Goal: Information Seeking & Learning: Learn about a topic

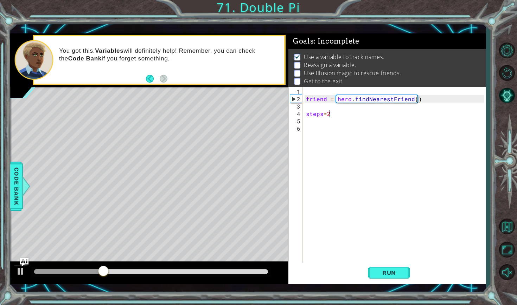
scroll to position [1, 0]
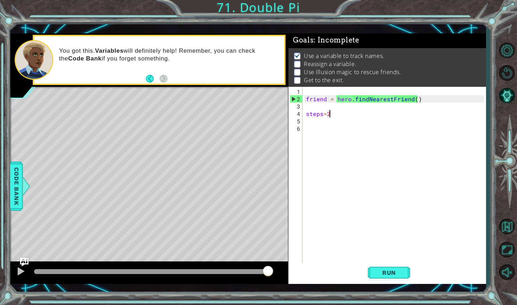
click at [322, 127] on div "friend = hero . findNearestFriend ( ) steps = 2" at bounding box center [395, 184] width 183 height 192
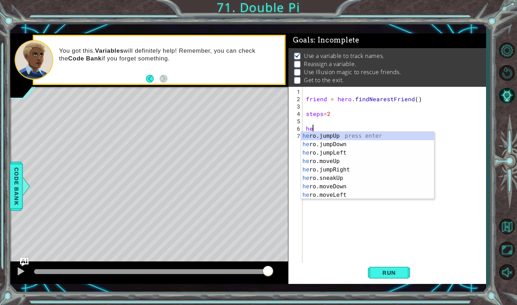
type textarea "her"
click at [346, 143] on div "her o.jumpUp press enter her o.jumpDown press enter her o.jumpLeft press enter …" at bounding box center [367, 174] width 133 height 84
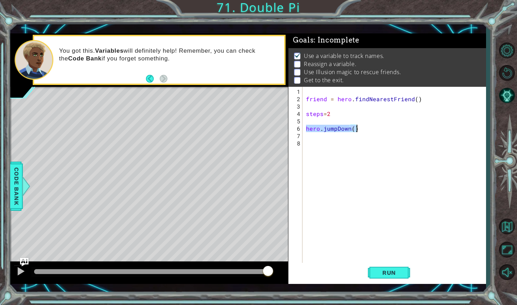
drag, startPoint x: 306, startPoint y: 128, endPoint x: 360, endPoint y: 127, distance: 54.1
click at [361, 127] on div "friend = hero . findNearestFriend ( ) steps = 2 hero . jumpDown ( )" at bounding box center [395, 184] width 183 height 192
type textarea "hero.jumpDown()"
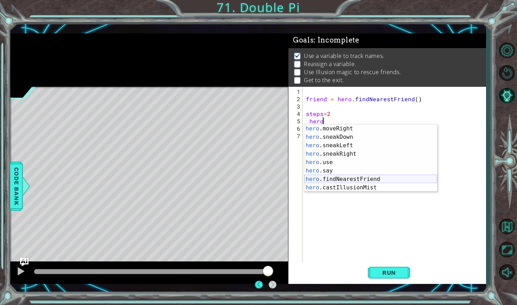
scroll to position [0, 0]
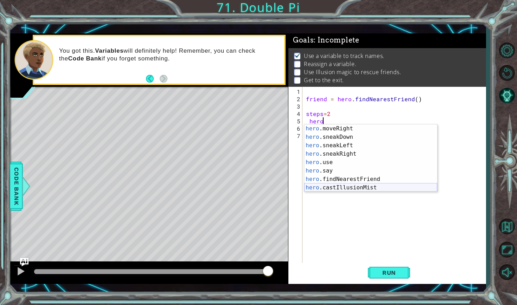
click at [366, 187] on div "hero .moveRight press enter hero .sneakDown press enter hero .sneakLeft press e…" at bounding box center [370, 166] width 133 height 84
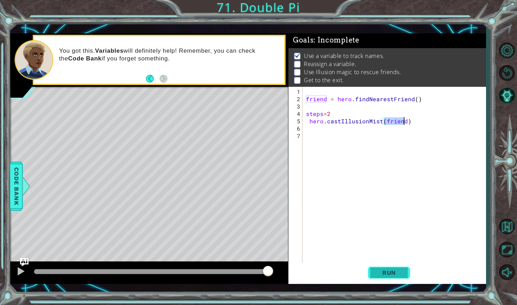
click at [378, 277] on button "Run" at bounding box center [389, 273] width 42 height 20
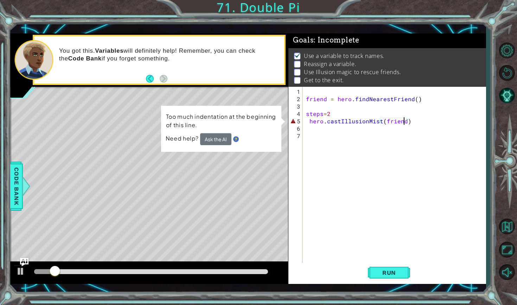
click at [308, 120] on div "friend = hero . findNearestFriend ( ) steps = 2 hero . castIllusionMist ( frien…" at bounding box center [395, 184] width 183 height 192
type textarea "hero.castIllusionMist(friend)"
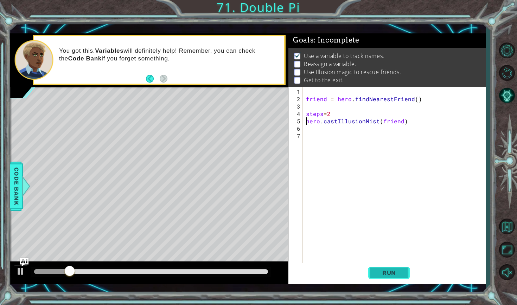
click at [385, 276] on span "Run" at bounding box center [389, 272] width 28 height 7
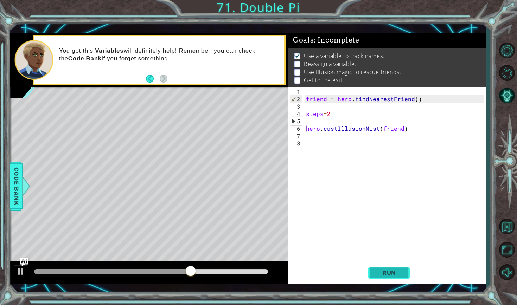
click at [386, 277] on button "Run" at bounding box center [389, 273] width 42 height 20
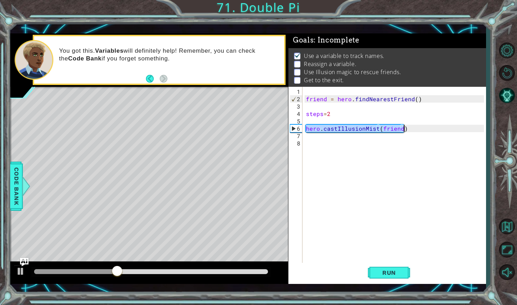
drag, startPoint x: 306, startPoint y: 130, endPoint x: 425, endPoint y: 131, distance: 119.5
click at [425, 131] on div "friend = hero . findNearestFriend ( ) steps = 2 hero . castIllusionMist ( frien…" at bounding box center [395, 184] width 183 height 192
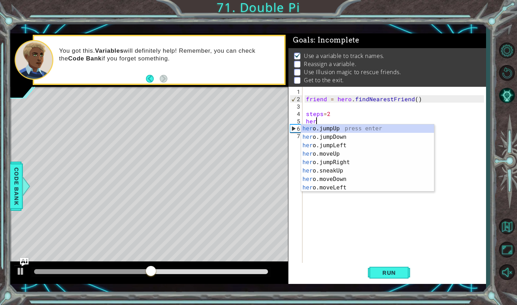
scroll to position [0, 0]
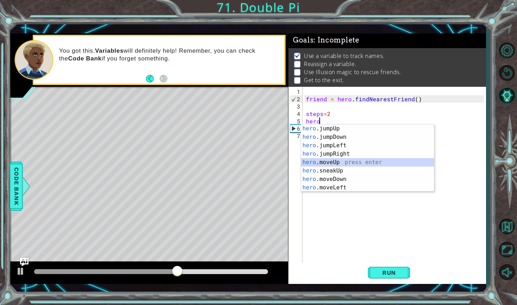
click at [357, 160] on div "hero .jumpUp press enter hero .jumpDown press enter hero .jumpLeft press enter …" at bounding box center [367, 166] width 133 height 84
type textarea "hero.moveUp(1)"
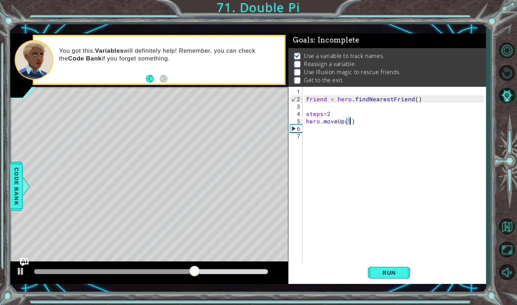
click at [334, 130] on div "friend = hero . findNearestFriend ( ) steps = 2 hero . moveUp ( 1 )" at bounding box center [395, 184] width 183 height 192
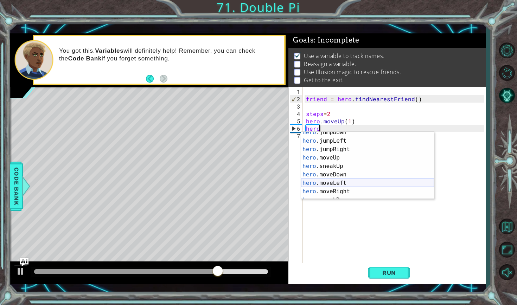
scroll to position [13, 0]
click at [339, 188] on div "hero .jumpDown press enter hero .jumpLeft press enter hero .jumpRight press ent…" at bounding box center [367, 170] width 133 height 84
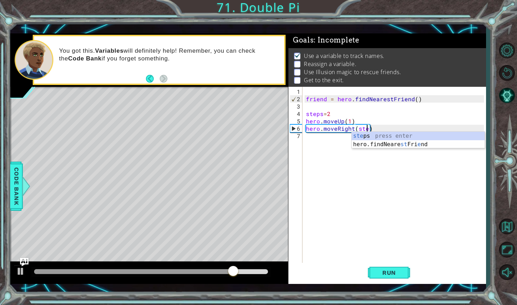
scroll to position [0, 4]
click at [349, 120] on div "friend = hero . findNearestFriend ( ) steps = 2 hero . moveUp ( 1 ) hero . move…" at bounding box center [395, 184] width 183 height 192
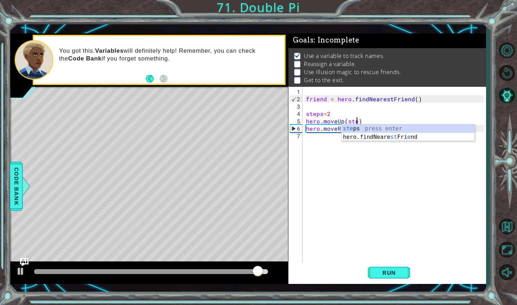
scroll to position [0, 3]
type textarea "hero.moveUp(steps)"
click at [359, 161] on div "friend = hero . findNearestFriend ( ) steps = 2 hero . moveUp ( steps ) hero . …" at bounding box center [395, 184] width 183 height 192
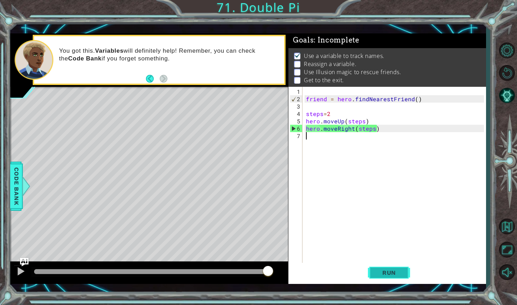
click at [383, 269] on span "Run" at bounding box center [389, 272] width 28 height 7
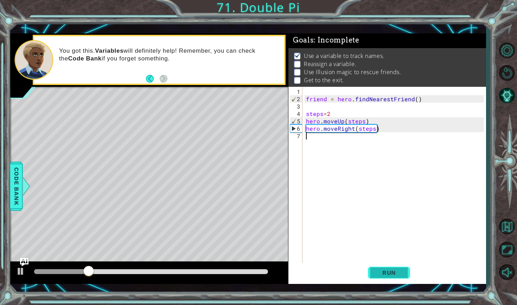
click at [394, 275] on span "Run" at bounding box center [389, 272] width 28 height 7
click at [349, 143] on div "friend = hero . findNearestFriend ( ) steps = 2 hero . moveUp ( steps ) hero . …" at bounding box center [395, 184] width 183 height 192
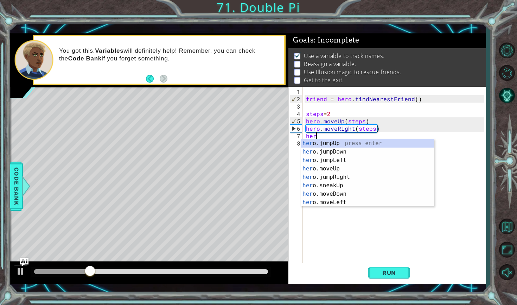
scroll to position [0, 0]
click at [339, 195] on div "hero .jumpUp press enter hero .jumpDown press enter hero .jumpLeft press enter …" at bounding box center [367, 181] width 133 height 84
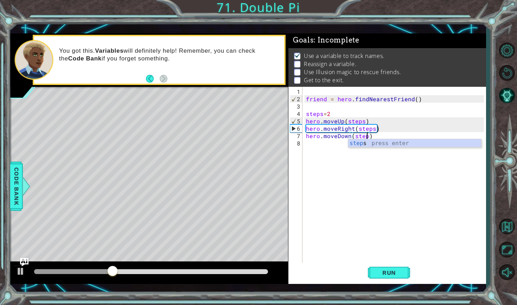
scroll to position [0, 4]
type textarea "hero.moveDown(steps)"
click at [378, 270] on span "Run" at bounding box center [389, 272] width 28 height 7
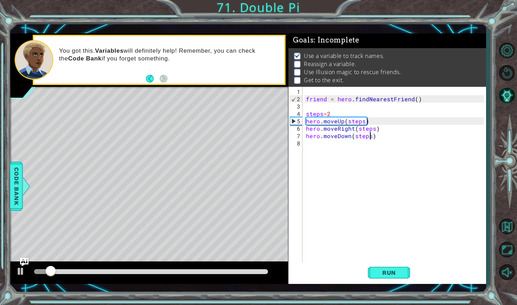
click at [356, 153] on div "friend = hero . findNearestFriend ( ) steps = 2 hero . moveUp ( steps ) hero . …" at bounding box center [395, 184] width 183 height 192
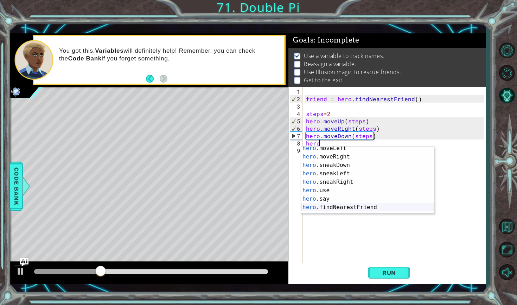
scroll to position [67, 0]
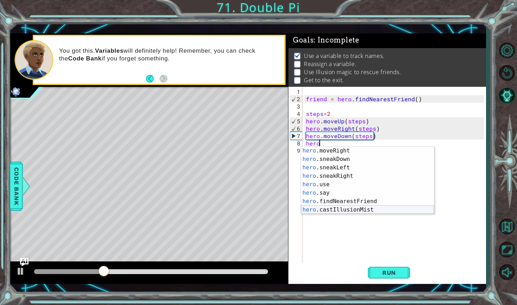
click at [348, 208] on div "hero .moveRight press enter hero .sneakDown press enter hero .sneakLeft press e…" at bounding box center [367, 189] width 133 height 84
type textarea "hero.castIllusionMist(friend)"
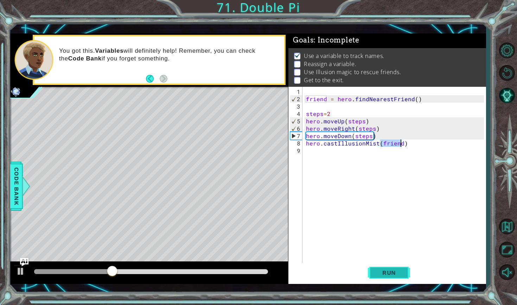
click at [378, 276] on span "Run" at bounding box center [389, 272] width 28 height 7
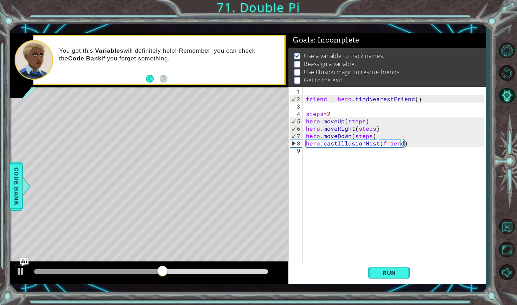
click at [324, 175] on div "friend = hero . findNearestFriend ( ) steps = 2 hero . moveUp ( steps ) hero . …" at bounding box center [395, 184] width 183 height 192
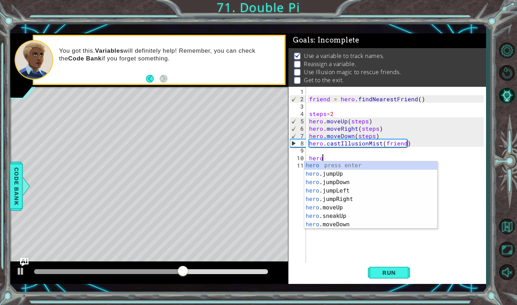
scroll to position [0, 0]
click at [337, 210] on div "hero press enter hero .jumpUp press enter hero .jumpDown press enter hero .jump…" at bounding box center [370, 203] width 133 height 84
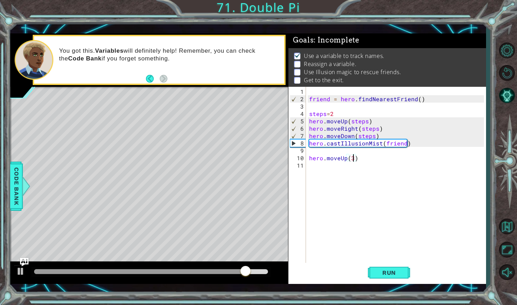
scroll to position [0, 2]
type textarea "hero.moveUp(3)"
click at [380, 269] on button "Run" at bounding box center [389, 273] width 42 height 20
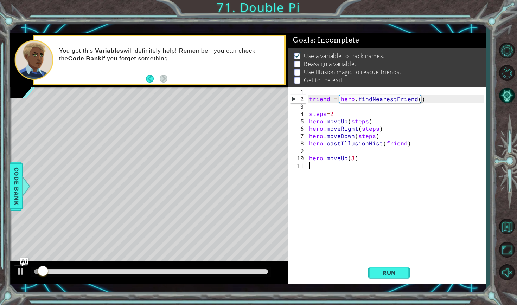
click at [310, 172] on div "friend = hero . findNearestFriend ( ) steps = 2 hero . moveUp ( steps ) hero . …" at bounding box center [398, 184] width 180 height 192
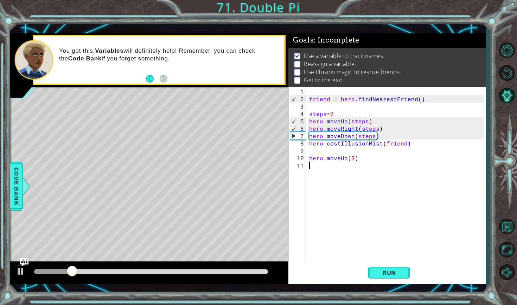
click at [329, 154] on div "friend = hero . findNearestFriend ( ) steps = 2 hero . moveUp ( steps ) hero . …" at bounding box center [398, 184] width 180 height 192
click at [309, 155] on div "friend = hero . findNearestFriend ( ) steps = 2 hero . moveUp ( steps ) hero . …" at bounding box center [398, 184] width 180 height 192
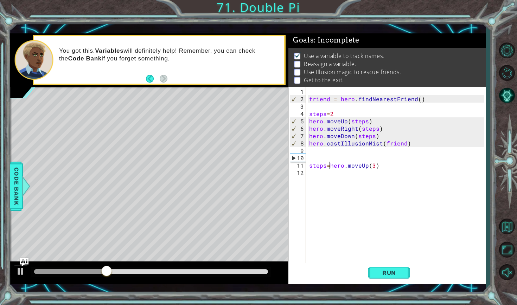
scroll to position [0, 1]
click at [353, 172] on div "friend = hero . findNearestFriend ( ) steps = 2 hero . moveUp ( steps ) hero . …" at bounding box center [398, 184] width 180 height 192
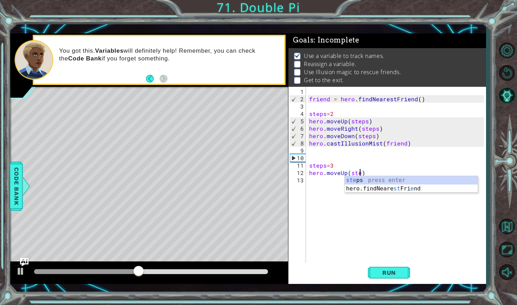
scroll to position [0, 3]
type textarea "hero.moveUp(steps)"
click at [391, 271] on span "Run" at bounding box center [389, 272] width 28 height 7
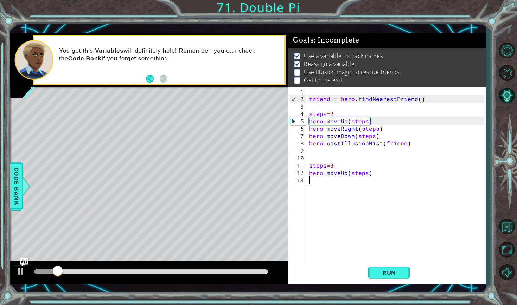
click at [330, 183] on div "friend = hero . findNearestFriend ( ) steps = 2 hero . moveUp ( steps ) hero . …" at bounding box center [398, 184] width 180 height 192
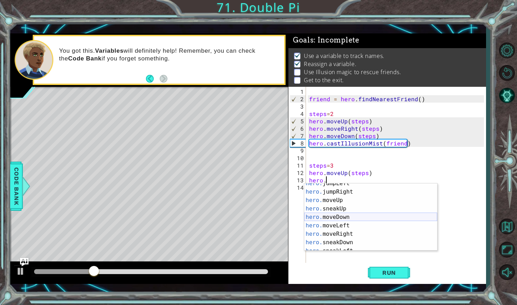
scroll to position [21, 0]
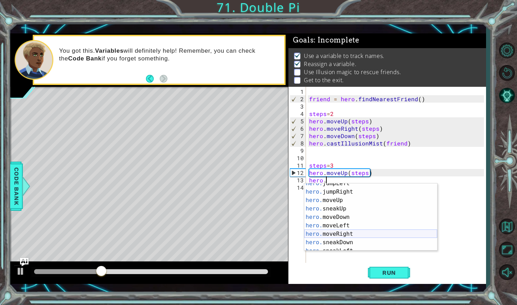
click at [335, 232] on div "hero. jumpLeft press enter hero. jumpRight press enter hero. moveUp press enter…" at bounding box center [370, 221] width 133 height 84
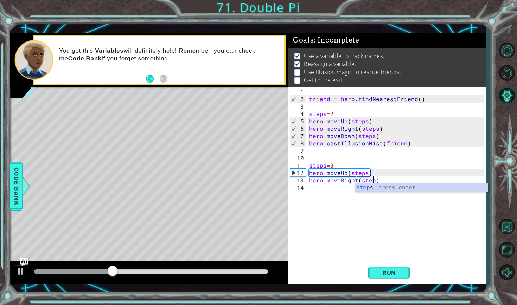
scroll to position [0, 4]
type textarea "hero.moveRight(steps)"
click at [377, 271] on span "Run" at bounding box center [389, 272] width 28 height 7
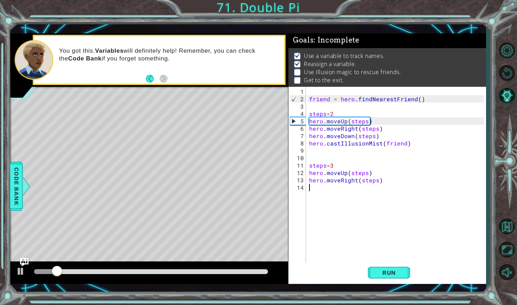
click at [346, 195] on div "friend = hero . findNearestFriend ( ) steps = 2 hero . moveUp ( steps ) hero . …" at bounding box center [398, 184] width 180 height 192
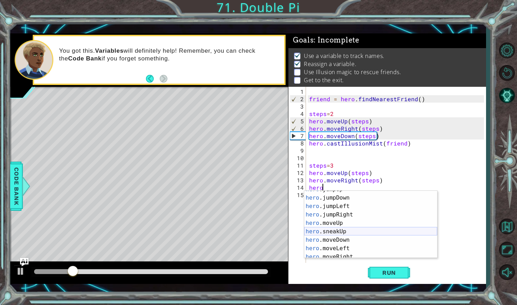
scroll to position [15, 0]
click at [352, 236] on div "hero .jumpUp press enter hero .jumpDown press enter hero .jumpLeft press enter …" at bounding box center [370, 227] width 133 height 84
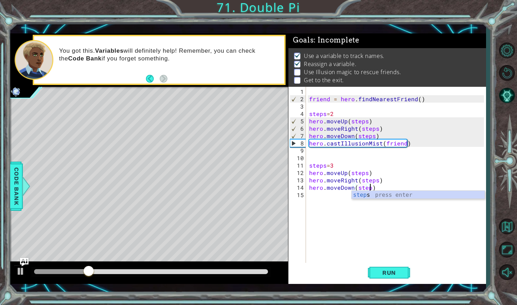
scroll to position [0, 4]
type textarea "hero.moveDown(steps)"
click at [381, 271] on span "Run" at bounding box center [389, 272] width 28 height 7
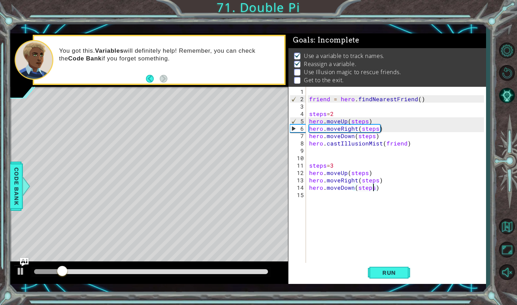
click at [335, 200] on div "friend = hero . findNearestFriend ( ) steps = 2 hero . moveUp ( steps ) hero . …" at bounding box center [398, 184] width 180 height 192
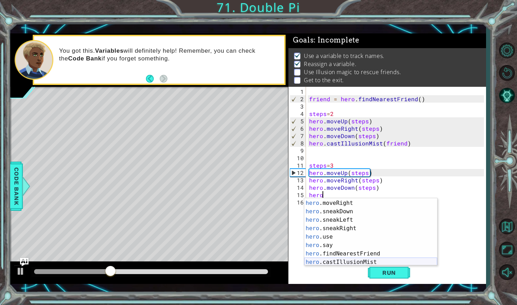
scroll to position [76, 0]
click at [343, 259] on div "hero .moveLeft press enter hero .moveRight press enter hero .sneakDown press en…" at bounding box center [370, 233] width 133 height 84
type textarea "hero.castIllusionMist(friend)"
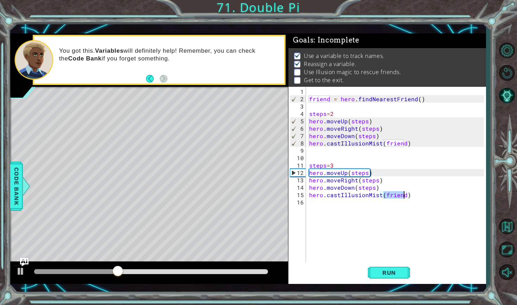
click at [341, 209] on div "friend = hero . findNearestFriend ( ) steps = 2 hero . moveUp ( steps ) hero . …" at bounding box center [398, 184] width 180 height 192
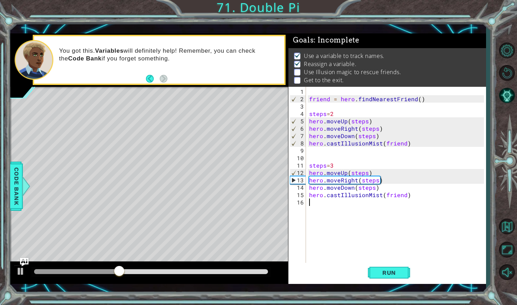
scroll to position [0, 0]
click at [392, 270] on span "Run" at bounding box center [389, 272] width 28 height 7
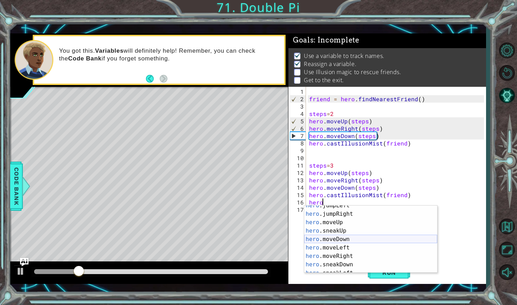
scroll to position [30, 0]
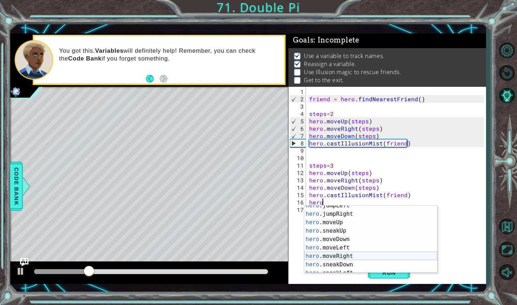
click at [345, 256] on div "hero .jumpLeft press enter hero .jumpRight press enter hero .moveUp press enter…" at bounding box center [370, 243] width 133 height 84
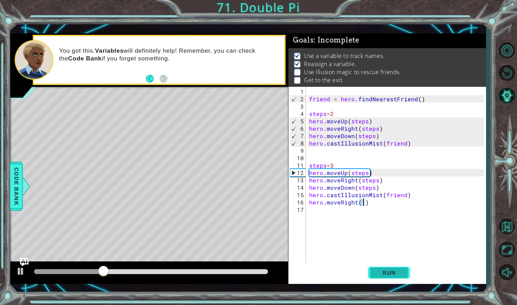
click at [389, 269] on button "Run" at bounding box center [389, 273] width 42 height 20
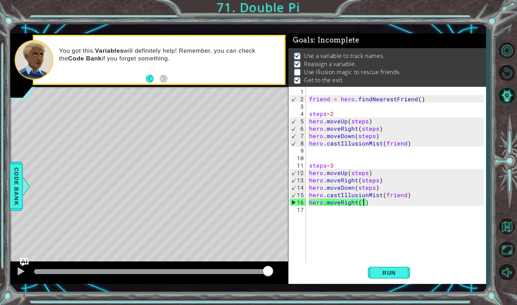
click at [309, 191] on div "friend = hero . findNearestFriend ( ) steps = 2 hero . moveUp ( steps ) hero . …" at bounding box center [398, 184] width 180 height 192
click at [368, 201] on div "friend = hero . findNearestFriend ( ) steps = 2 hero . moveUp ( steps ) hero . …" at bounding box center [398, 184] width 180 height 192
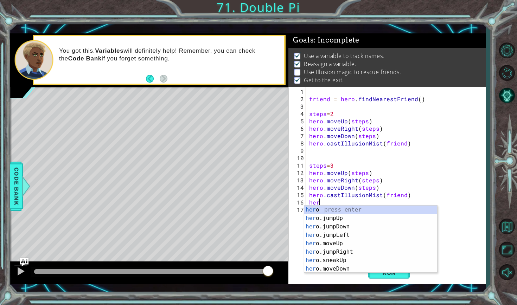
scroll to position [0, 0]
type textarea "h"
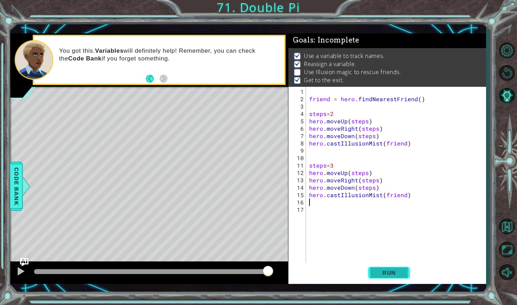
click at [400, 272] on span "Run" at bounding box center [389, 272] width 28 height 7
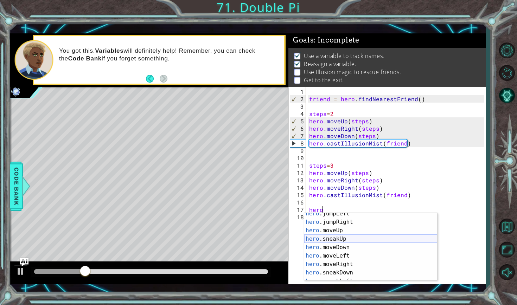
scroll to position [32, 0]
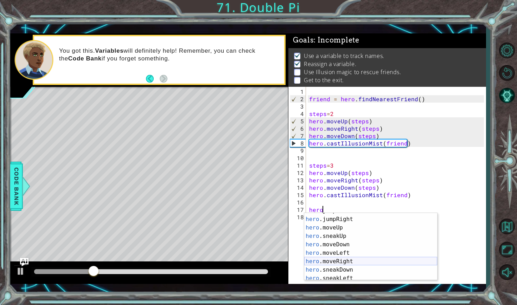
click at [350, 263] on div "hero .jumpLeft press enter hero .jumpRight press enter hero .moveUp press enter…" at bounding box center [370, 249] width 133 height 84
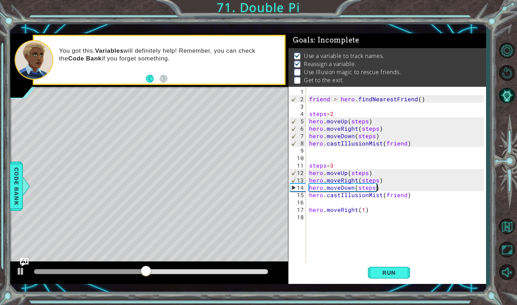
click at [383, 186] on div "friend = hero . findNearestFriend ( ) steps = 2 hero . moveUp ( steps ) hero . …" at bounding box center [398, 184] width 180 height 192
type textarea "hero.moveDown(steps)"
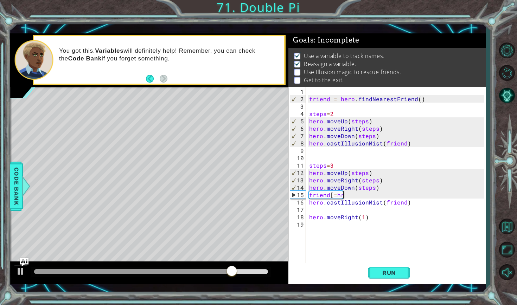
scroll to position [0, 2]
type textarea "friend[=hro"
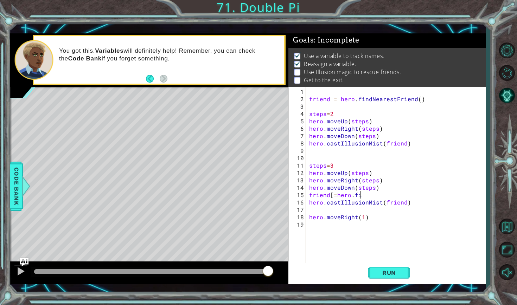
scroll to position [0, 3]
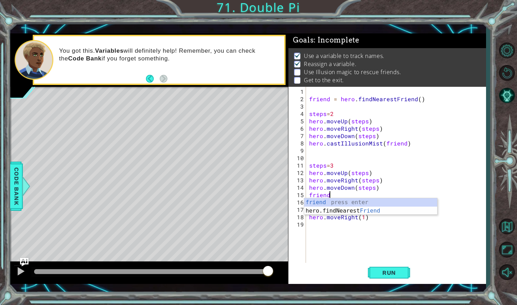
type textarea "frien"
click at [343, 213] on div "frien d press enter hero.findNearest Frien d press enter" at bounding box center [370, 215] width 133 height 34
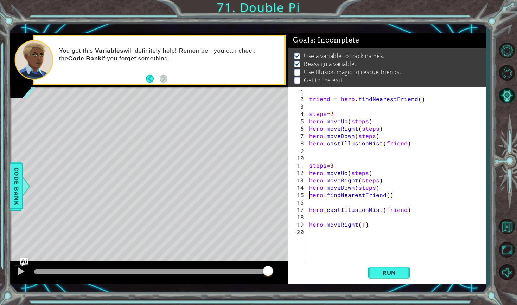
click at [310, 194] on div "friend = hero . findNearestFriend ( ) steps = 2 hero . moveUp ( steps ) hero . …" at bounding box center [398, 184] width 180 height 192
click at [334, 195] on div "friend = hero . findNearestFriend ( ) steps = 2 hero . moveUp ( steps ) hero . …" at bounding box center [398, 184] width 180 height 192
type textarea "friend=hero.findNearestFriend()"
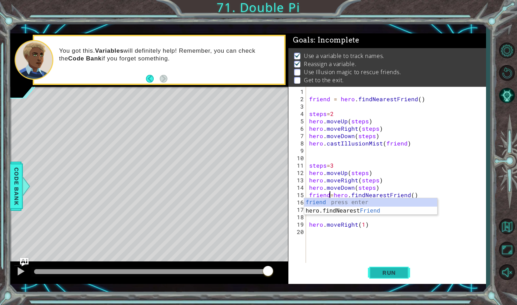
click at [377, 266] on button "Run" at bounding box center [389, 273] width 42 height 20
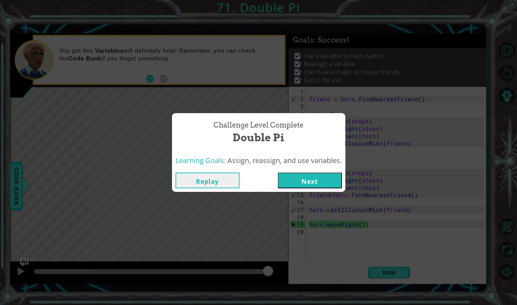
click at [313, 182] on button "Next" at bounding box center [310, 181] width 64 height 16
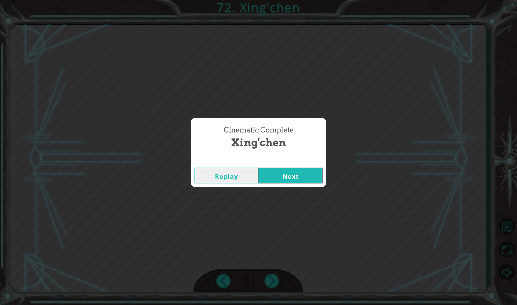
click at [312, 177] on button "Next" at bounding box center [290, 176] width 64 height 16
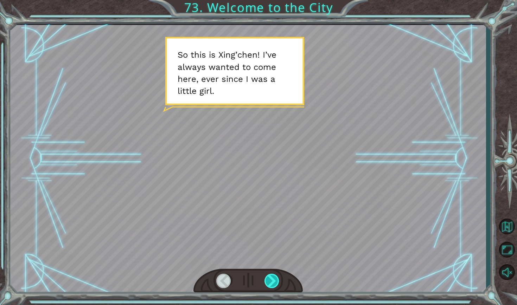
click at [277, 278] on div at bounding box center [271, 281] width 15 height 14
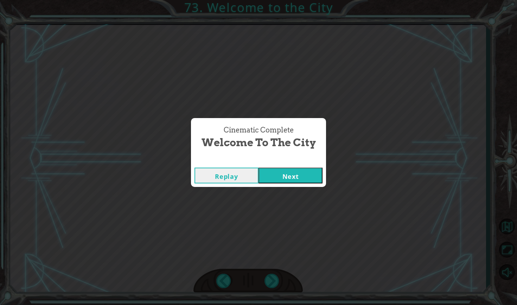
click at [294, 171] on button "Next" at bounding box center [290, 176] width 64 height 16
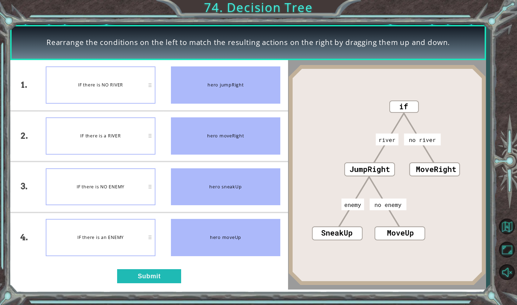
drag, startPoint x: 220, startPoint y: 144, endPoint x: 217, endPoint y: 81, distance: 63.7
click at [217, 81] on ul "hero jumpRight hero moveRight hero sneakUp hero moveUp" at bounding box center [225, 161] width 125 height 202
click at [225, 131] on div "hero moveRight" at bounding box center [225, 135] width 109 height 37
drag, startPoint x: 225, startPoint y: 131, endPoint x: 217, endPoint y: 141, distance: 13.0
click at [217, 141] on div "hero moveRight" at bounding box center [225, 135] width 109 height 37
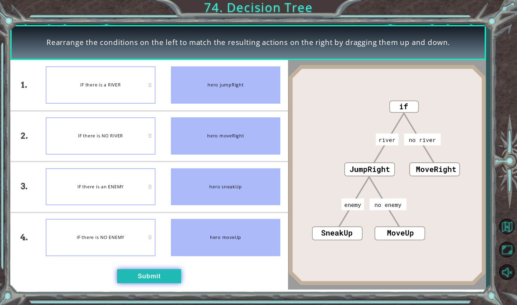
click at [160, 273] on button "Submit" at bounding box center [149, 276] width 64 height 14
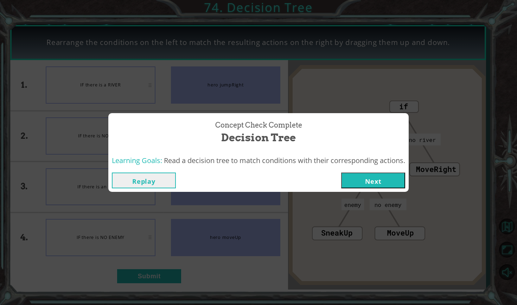
click at [360, 182] on button "Next" at bounding box center [373, 181] width 64 height 16
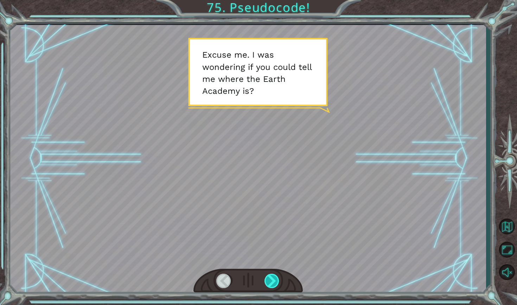
click at [274, 276] on div at bounding box center [271, 281] width 15 height 14
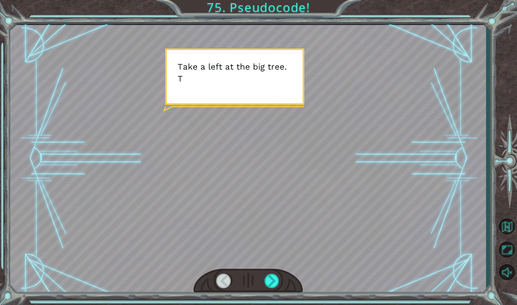
click at [273, 273] on div at bounding box center [247, 281] width 109 height 24
click at [273, 280] on div at bounding box center [271, 281] width 15 height 14
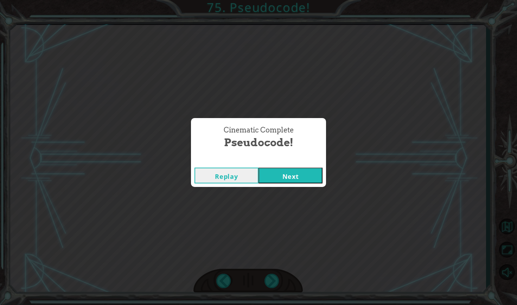
click at [313, 173] on button "Next" at bounding box center [290, 176] width 64 height 16
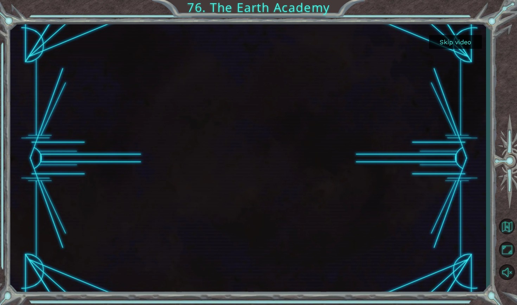
click at [442, 41] on button "Skip video" at bounding box center [455, 42] width 53 height 14
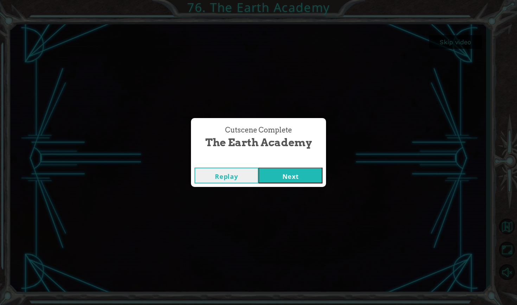
click at [295, 175] on button "Next" at bounding box center [290, 176] width 64 height 16
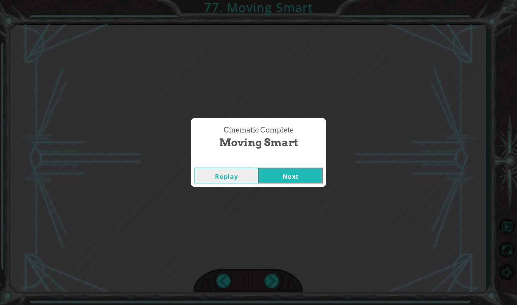
click at [314, 185] on div "Replay Next" at bounding box center [258, 175] width 135 height 23
click at [316, 172] on button "Next" at bounding box center [290, 176] width 64 height 16
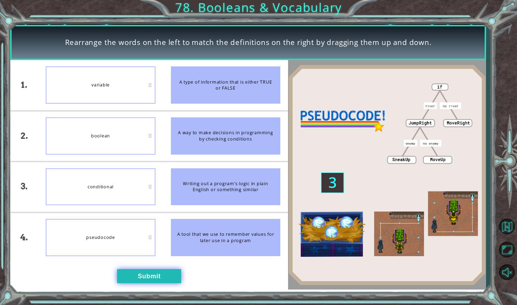
click at [158, 270] on button "Submit" at bounding box center [149, 276] width 64 height 14
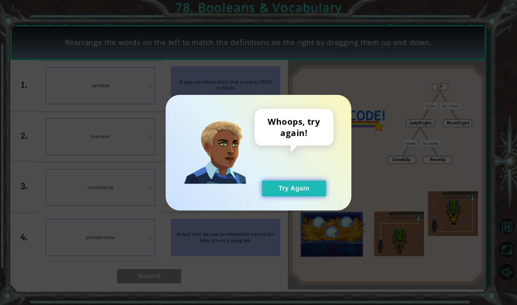
click at [267, 194] on button "Try Again" at bounding box center [294, 189] width 64 height 16
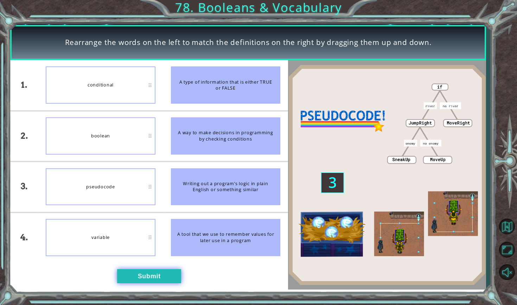
click at [163, 277] on button "Submit" at bounding box center [149, 276] width 64 height 14
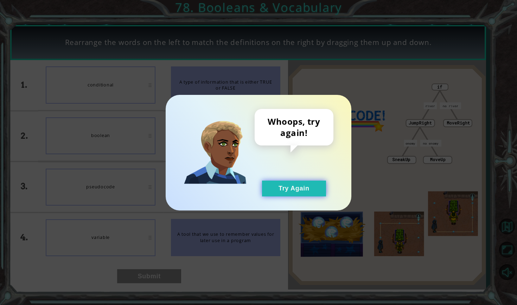
click at [272, 194] on button "Try Again" at bounding box center [294, 189] width 64 height 16
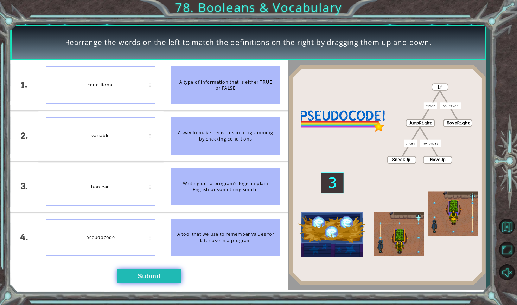
click at [163, 272] on button "Submit" at bounding box center [149, 276] width 64 height 14
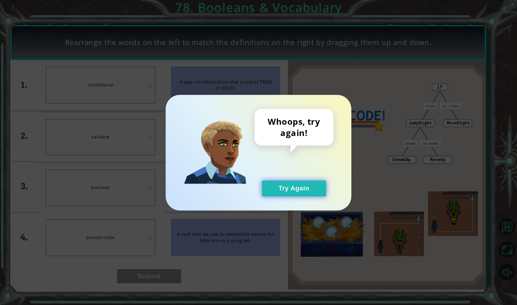
click at [299, 192] on button "Try Again" at bounding box center [294, 189] width 64 height 16
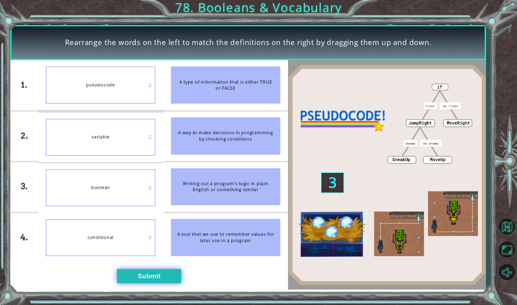
click at [172, 281] on button "Submit" at bounding box center [149, 276] width 64 height 14
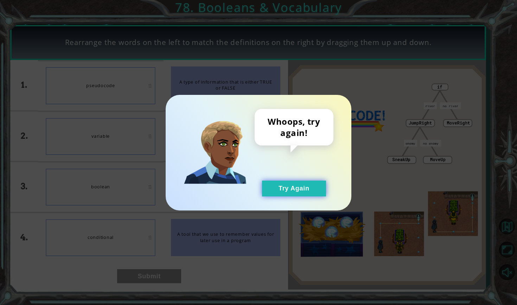
click at [295, 189] on button "Try Again" at bounding box center [294, 189] width 64 height 16
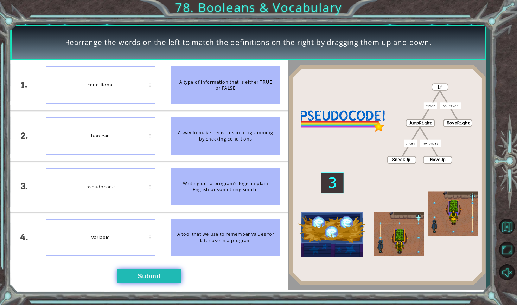
click at [173, 278] on button "Submit" at bounding box center [149, 276] width 64 height 14
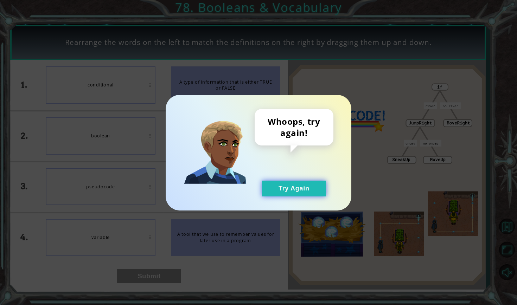
click at [292, 183] on button "Try Again" at bounding box center [294, 189] width 64 height 16
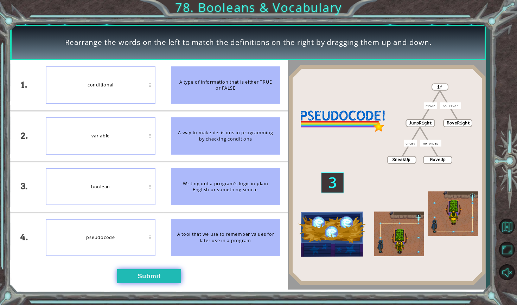
click at [152, 271] on button "Submit" at bounding box center [149, 276] width 64 height 14
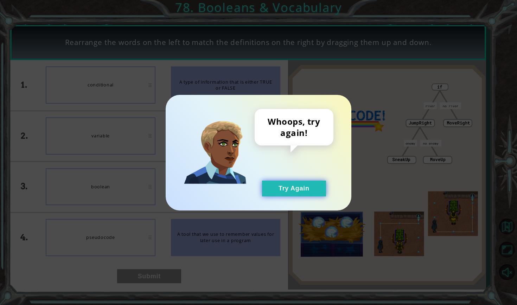
click at [287, 195] on button "Try Again" at bounding box center [294, 189] width 64 height 16
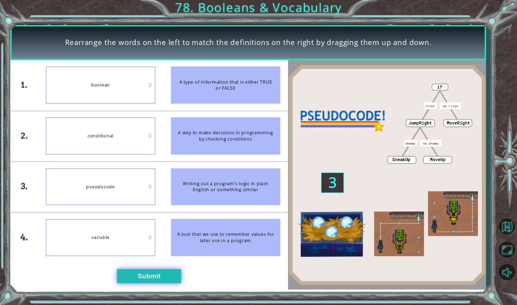
click at [147, 276] on button "Submit" at bounding box center [149, 276] width 64 height 14
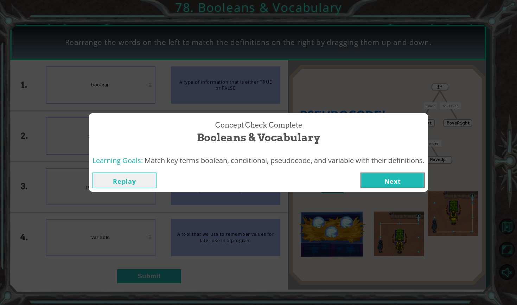
click at [378, 178] on button "Next" at bounding box center [392, 181] width 64 height 16
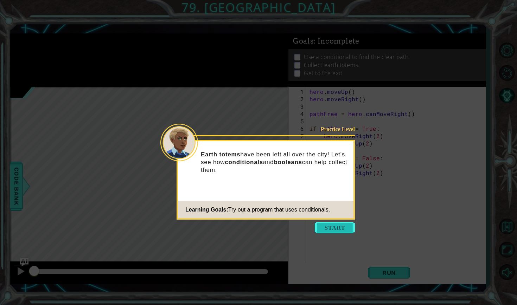
click at [338, 229] on button "Start" at bounding box center [335, 227] width 40 height 11
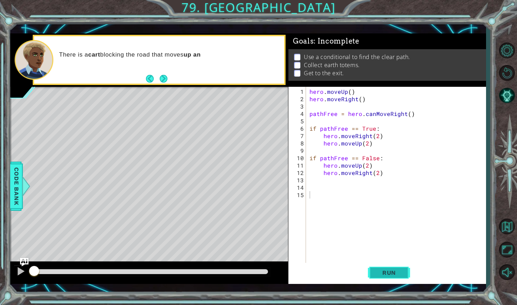
click at [392, 270] on span "Run" at bounding box center [389, 272] width 28 height 7
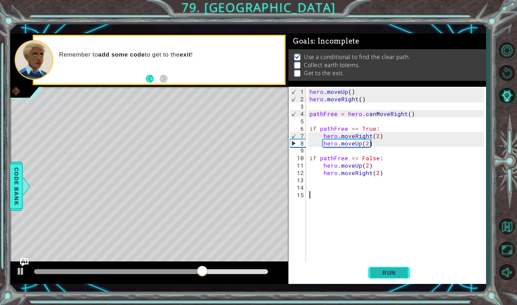
click at [402, 269] on span "Run" at bounding box center [389, 272] width 28 height 7
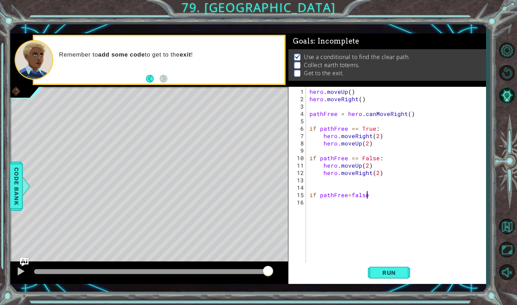
scroll to position [0, 3]
click at [350, 192] on div "hero . moveUp ( ) hero . moveRight ( ) pathFree = hero . canMoveRight ( ) if pa…" at bounding box center [397, 184] width 179 height 192
click at [395, 192] on div "hero . moveUp ( ) hero . moveRight ( ) pathFree = hero . canMoveRight ( ) if pa…" at bounding box center [397, 184] width 179 height 192
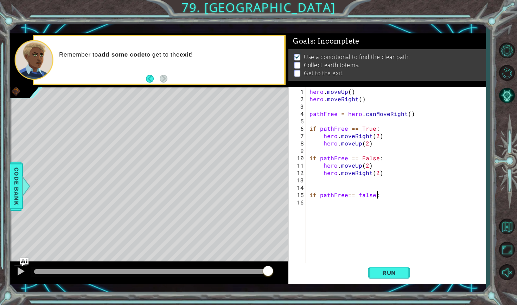
click at [345, 194] on div "hero . moveUp ( ) hero . moveRight ( ) pathFree = hero . canMoveRight ( ) if pa…" at bounding box center [397, 184] width 179 height 192
click at [362, 193] on div "hero . moveUp ( ) hero . moveRight ( ) pathFree = hero . canMoveRight ( ) if pa…" at bounding box center [397, 184] width 179 height 192
type textarea "if pathFree == False:"
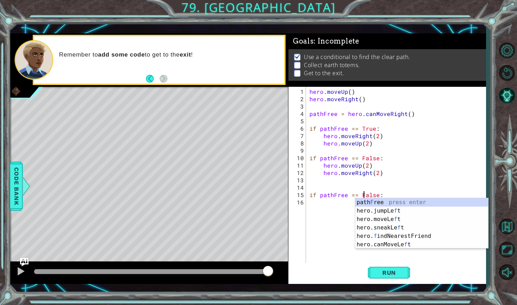
click at [404, 188] on div "hero . moveUp ( ) hero . moveRight ( ) pathFree = hero . canMoveRight ( ) if pa…" at bounding box center [397, 184] width 179 height 192
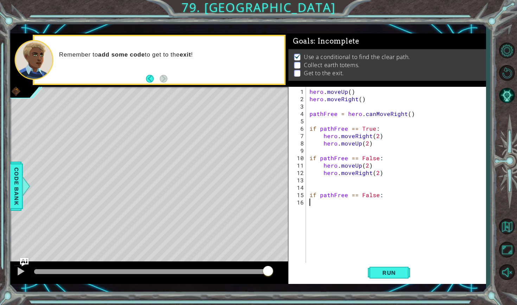
click at [375, 205] on div "hero . moveUp ( ) hero . moveRight ( ) pathFree = hero . canMoveRight ( ) if pa…" at bounding box center [397, 184] width 179 height 192
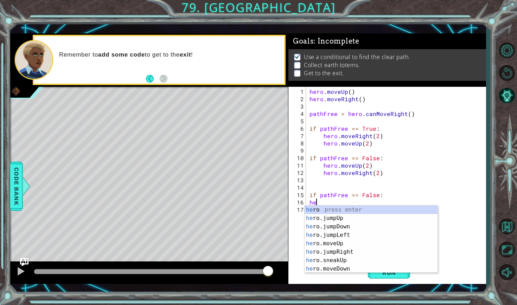
type textarea "her"
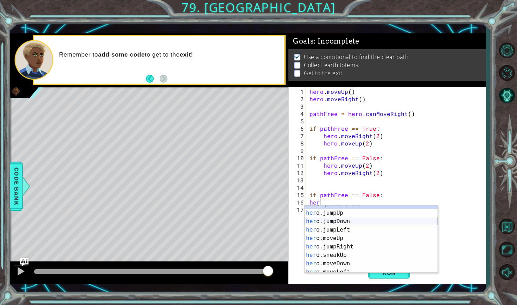
scroll to position [2, 0]
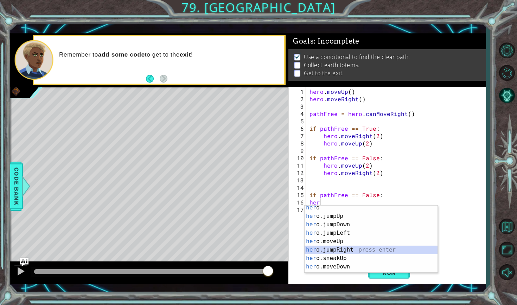
click at [363, 251] on div "her o press enter her o.jumpUp press enter her o.jumpDown press enter her o.jum…" at bounding box center [370, 246] width 133 height 84
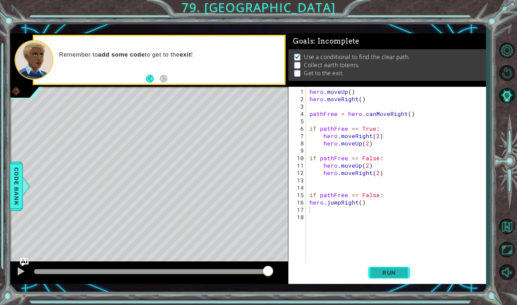
click at [380, 272] on span "Run" at bounding box center [389, 272] width 28 height 7
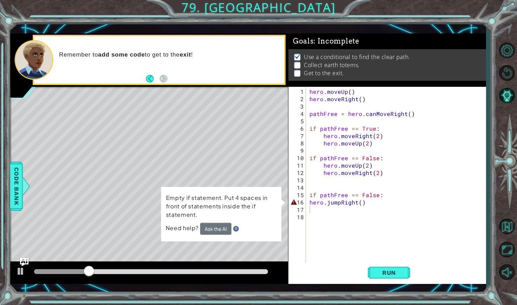
click at [306, 201] on div "1 2 3 4 5 6 7 8 9 10 11 12 13 14 15 16 17 18 hero . moveUp ( ) hero . moveRight…" at bounding box center [385, 175] width 195 height 177
click at [309, 201] on div "hero . moveUp ( ) hero . moveRight ( ) pathFree = hero . canMoveRight ( ) if pa…" at bounding box center [397, 184] width 179 height 192
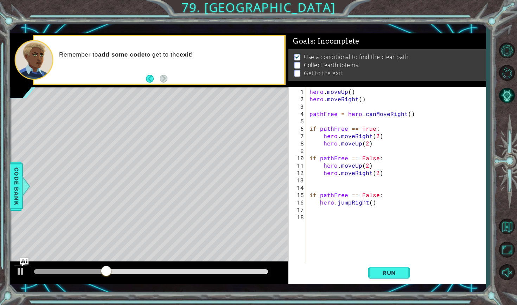
type textarea "hero.jumpRight()"
click at [389, 269] on button "Run" at bounding box center [389, 273] width 42 height 20
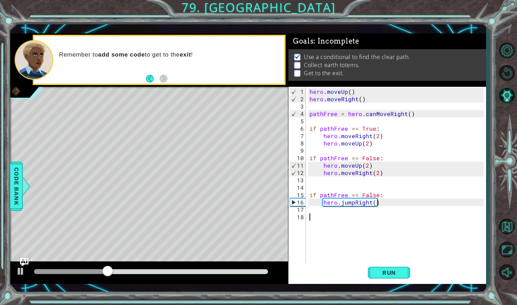
click at [346, 215] on div "hero . moveUp ( ) hero . moveRight ( ) pathFree = hero . canMoveRight ( ) if pa…" at bounding box center [397, 184] width 179 height 192
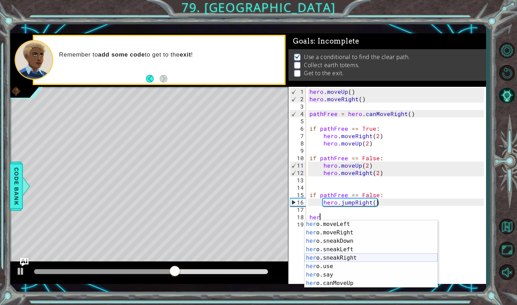
scroll to position [49, 0]
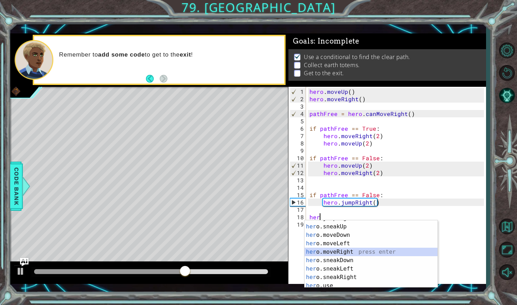
click at [363, 253] on div "her o.jumpRight press enter her o.sneakUp press enter her o.moveDown press ente…" at bounding box center [370, 256] width 133 height 84
type textarea "hero.moveRight(1)"
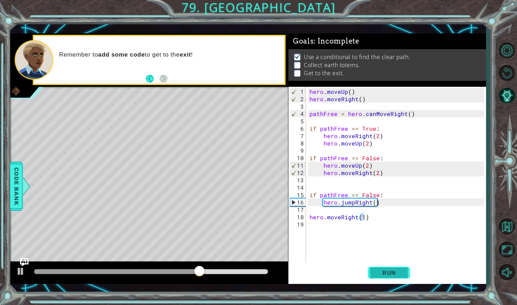
click at [387, 271] on span "Run" at bounding box center [389, 272] width 28 height 7
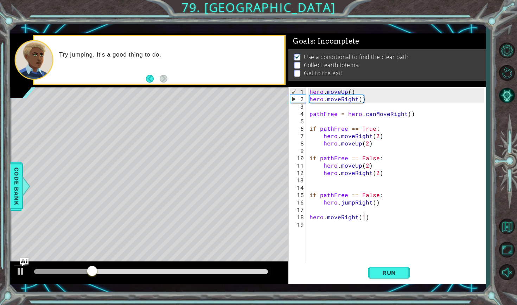
click at [371, 218] on div "hero . moveUp ( ) hero . moveRight ( ) pathFree = hero . canMoveRight ( ) if pa…" at bounding box center [397, 184] width 179 height 192
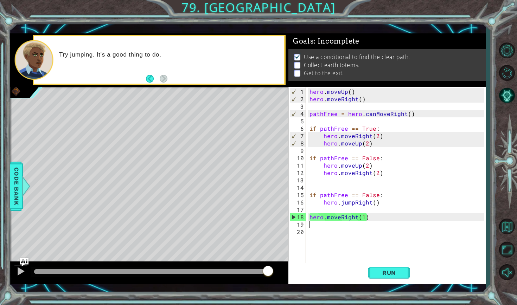
click at [309, 212] on div "hero . moveUp ( ) hero . moveRight ( ) pathFree = hero . canMoveRight ( ) if pa…" at bounding box center [397, 184] width 179 height 192
click at [309, 217] on div "hero . moveUp ( ) hero . moveRight ( ) pathFree = hero . canMoveRight ( ) if pa…" at bounding box center [397, 184] width 179 height 192
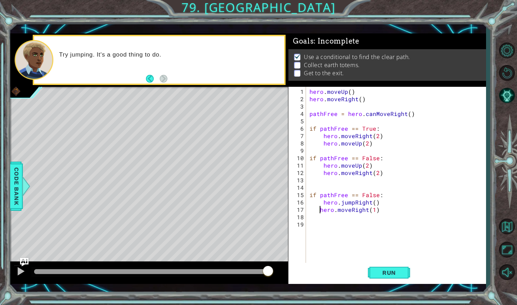
type textarea "hero.moveRight(1)"
click at [390, 268] on button "Run" at bounding box center [389, 273] width 42 height 20
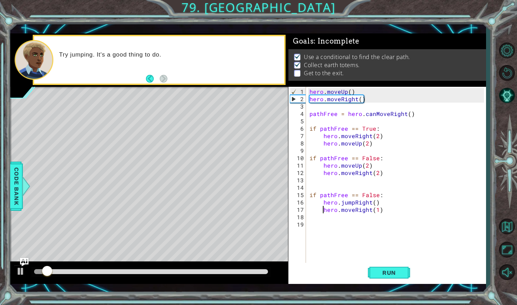
click at [364, 217] on div "hero . moveUp ( ) hero . moveRight ( ) pathFree = hero . canMoveRight ( ) if pa…" at bounding box center [397, 184] width 179 height 192
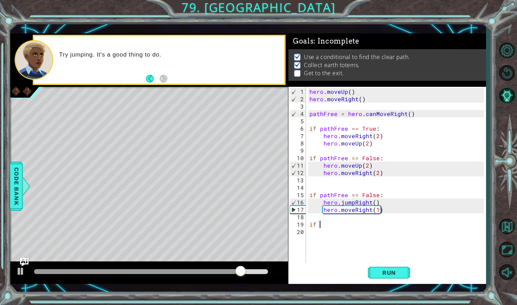
scroll to position [0, 0]
type textarea "i"
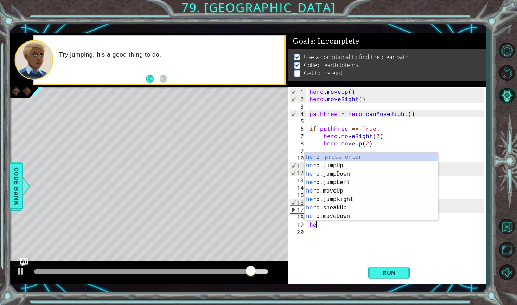
type textarea "her"
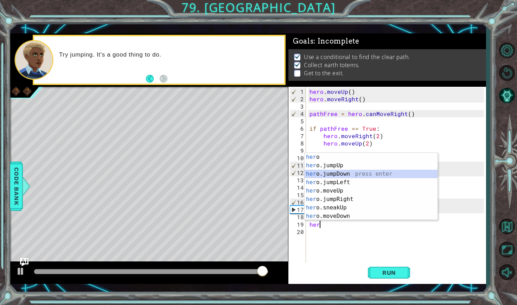
click at [361, 174] on div "her o press enter her o.jumpUp press enter her o.jumpDown press enter her o.jum…" at bounding box center [370, 195] width 133 height 84
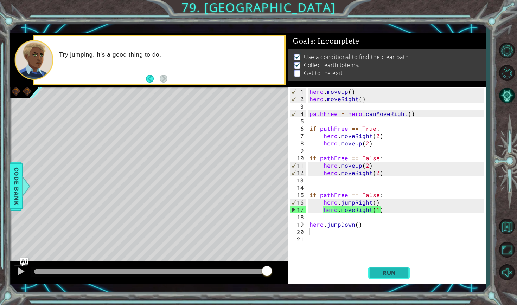
click at [380, 271] on span "Run" at bounding box center [389, 272] width 28 height 7
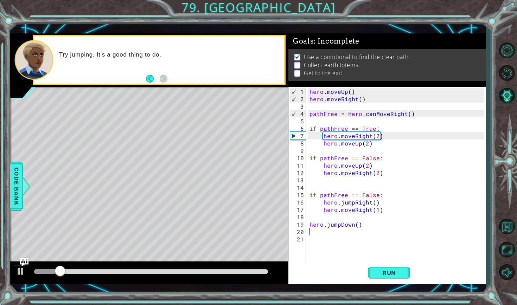
click at [310, 221] on div "hero . moveUp ( ) hero . moveRight ( ) pathFree = hero . canMoveRight ( ) if pa…" at bounding box center [397, 184] width 179 height 192
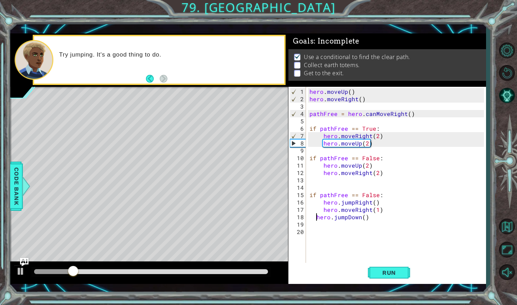
type textarea "hero.jumpDown()"
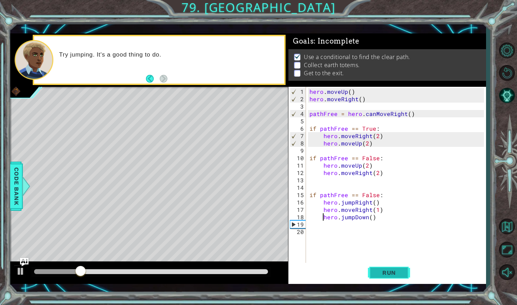
click at [380, 270] on span "Run" at bounding box center [389, 272] width 28 height 7
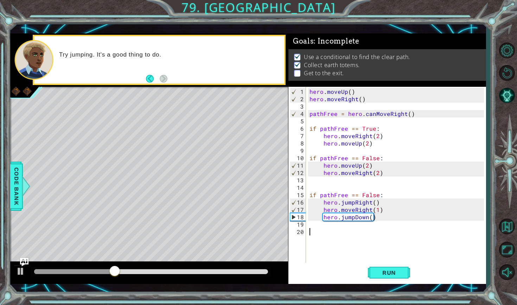
click at [355, 237] on div "hero . moveUp ( ) hero . moveRight ( ) pathFree = hero . canMoveRight ( ) if pa…" at bounding box center [397, 184] width 179 height 192
click at [343, 225] on div "hero . moveUp ( ) hero . moveRight ( ) pathFree = hero . canMoveRight ( ) if pa…" at bounding box center [397, 184] width 179 height 192
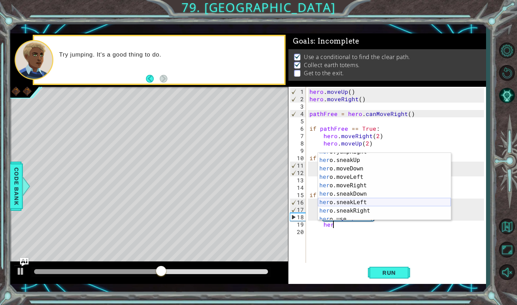
scroll to position [47, 0]
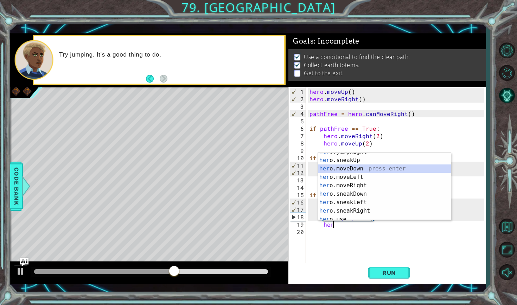
click at [351, 170] on div "her o.jumpRight press enter her o.sneakUp press enter her o.moveDown press ente…" at bounding box center [384, 190] width 133 height 84
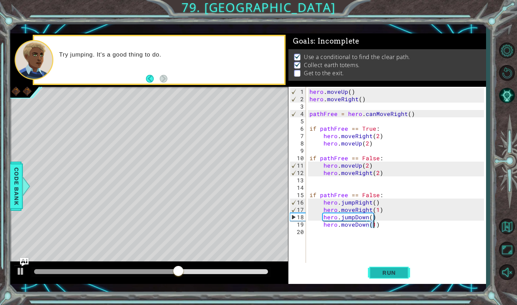
click at [374, 276] on button "Run" at bounding box center [389, 273] width 42 height 20
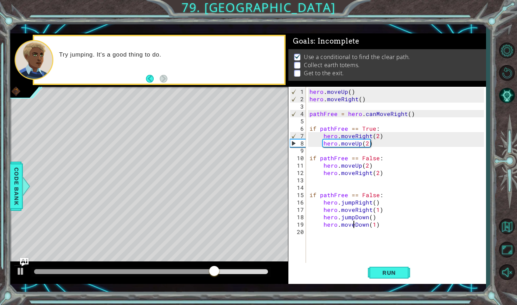
click at [354, 221] on div "hero . moveUp ( ) hero . moveRight ( ) pathFree = hero . canMoveRight ( ) if pa…" at bounding box center [397, 184] width 179 height 192
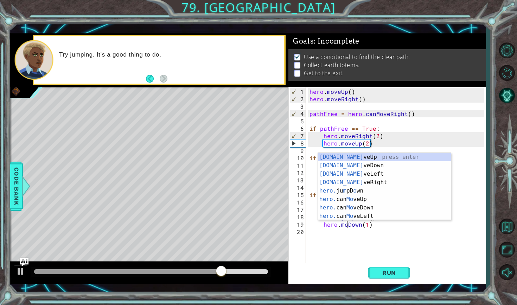
scroll to position [0, 0]
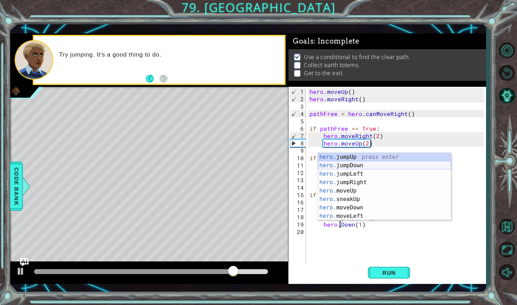
click at [347, 164] on div "hero. jumpUp press enter hero. jumpDown press enter hero. jumpLeft press enter …" at bounding box center [384, 195] width 133 height 84
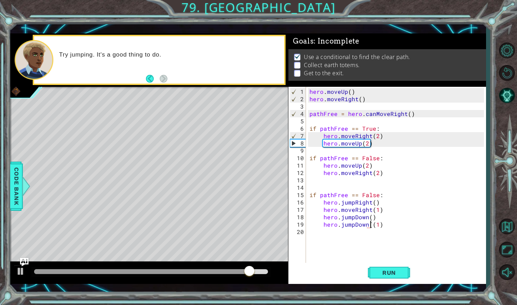
type textarea "hero.jumpDown(1)"
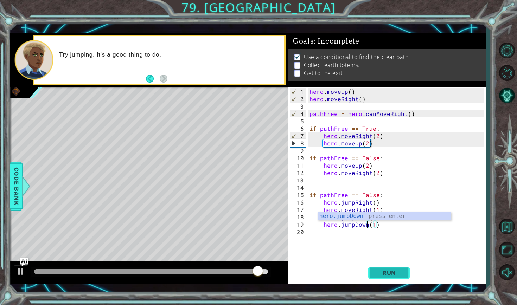
click at [380, 271] on span "Run" at bounding box center [389, 272] width 28 height 7
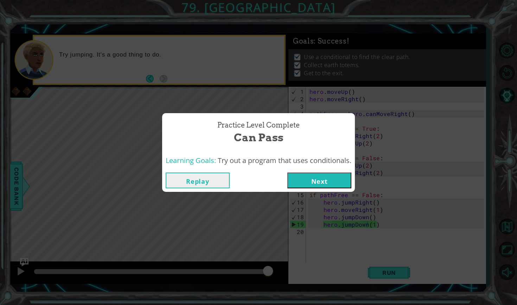
click at [330, 173] on button "Next" at bounding box center [319, 181] width 64 height 16
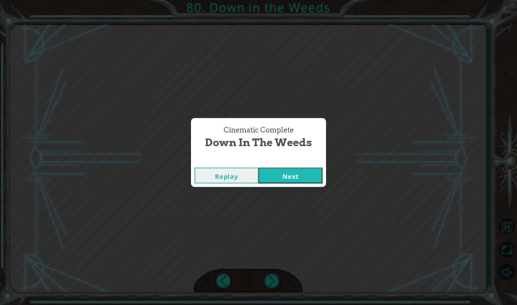
click at [296, 181] on button "Next" at bounding box center [290, 176] width 64 height 16
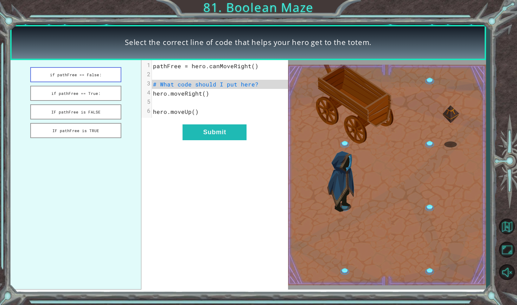
click at [109, 79] on button "if pathFree == False:" at bounding box center [75, 74] width 91 height 15
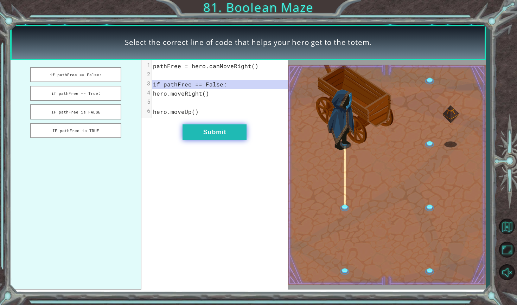
click at [205, 137] on button "Submit" at bounding box center [214, 132] width 64 height 16
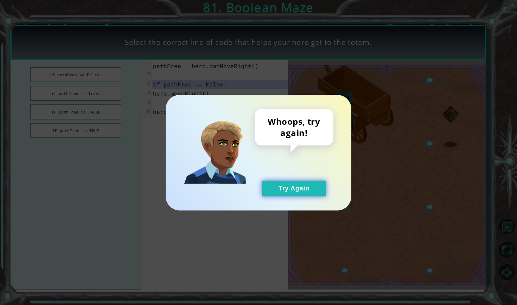
click at [309, 194] on button "Try Again" at bounding box center [294, 189] width 64 height 16
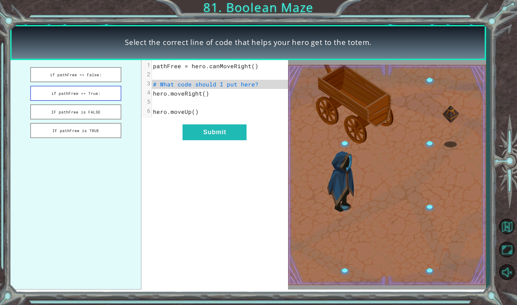
click at [101, 88] on button "if pathFree == True:" at bounding box center [75, 93] width 91 height 15
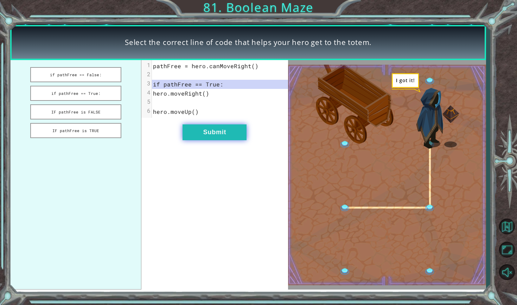
click at [239, 132] on button "Submit" at bounding box center [214, 132] width 64 height 16
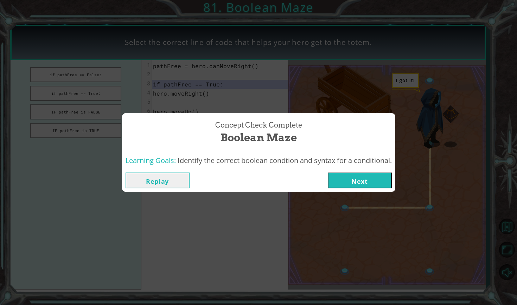
click at [381, 180] on button "Next" at bounding box center [360, 181] width 64 height 16
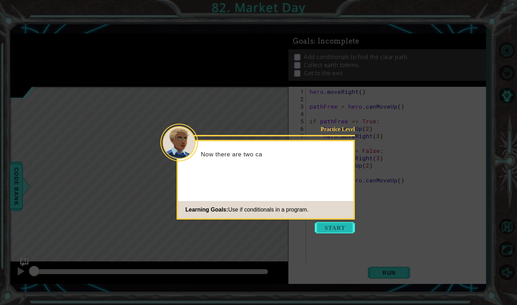
click at [326, 225] on button "Start" at bounding box center [335, 227] width 40 height 11
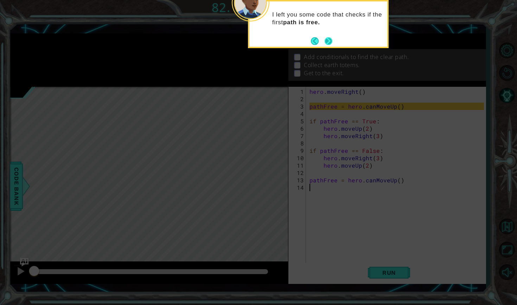
click at [330, 39] on button "Next" at bounding box center [328, 41] width 8 height 8
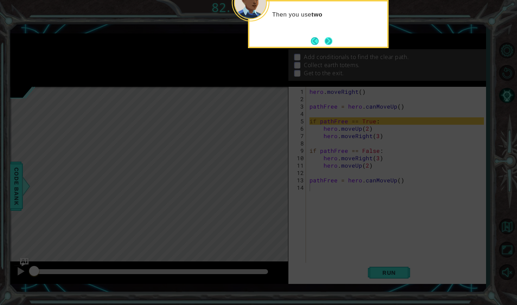
click at [329, 43] on button "Next" at bounding box center [328, 41] width 9 height 9
click at [329, 43] on button "Next" at bounding box center [328, 41] width 8 height 8
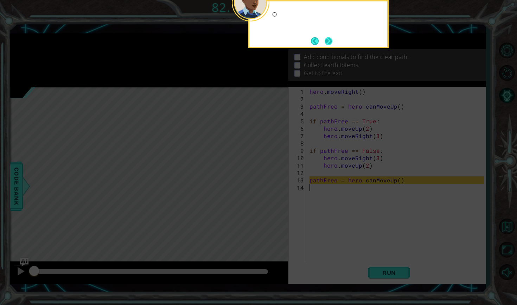
click at [329, 43] on button "Next" at bounding box center [329, 41] width 12 height 12
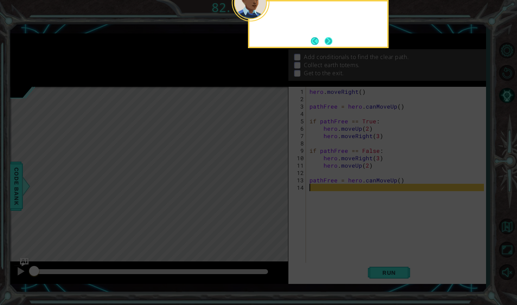
click at [329, 43] on button "Next" at bounding box center [328, 41] width 11 height 11
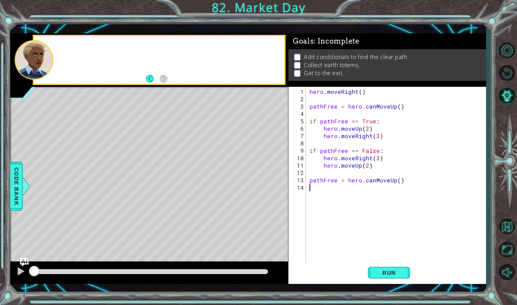
click at [329, 43] on span ": Incomplete" at bounding box center [336, 41] width 45 height 8
click at [391, 270] on span "Run" at bounding box center [389, 272] width 28 height 7
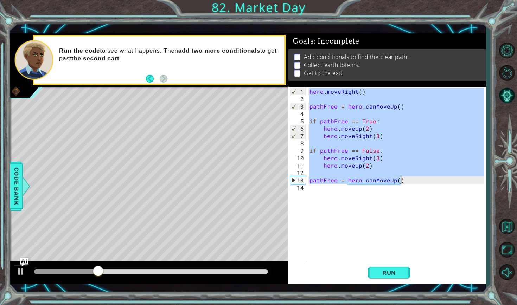
drag, startPoint x: 309, startPoint y: 89, endPoint x: 412, endPoint y: 177, distance: 135.9
click at [413, 178] on div "hero . moveRight ( ) pathFree = hero . canMoveUp ( ) if pathFree == True : hero…" at bounding box center [397, 184] width 179 height 192
click at [412, 177] on div "hero . moveRight ( ) pathFree = hero . canMoveUp ( ) if pathFree == True : hero…" at bounding box center [397, 184] width 179 height 192
type textarea "pathFree = hero.canMoveUp()"
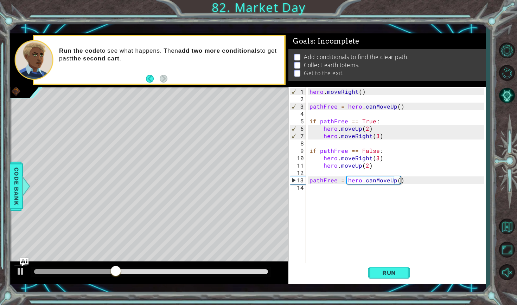
click at [400, 197] on div "hero . moveRight ( ) pathFree = hero . canMoveUp ( ) if pathFree == True : hero…" at bounding box center [397, 184] width 179 height 192
paste textarea "pathFree = hero.canMoveUp()"
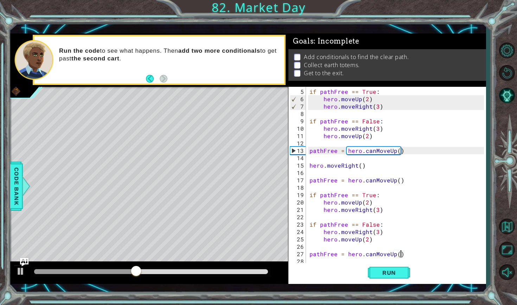
scroll to position [30, 0]
click at [393, 274] on span "Run" at bounding box center [389, 272] width 28 height 7
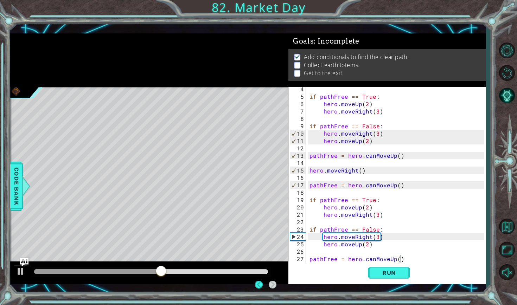
scroll to position [0, 0]
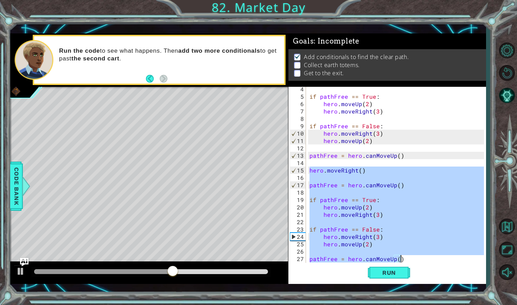
drag, startPoint x: 308, startPoint y: 167, endPoint x: 416, endPoint y: 258, distance: 141.7
click at [416, 258] on div "if pathFree == True : hero . moveUp ( 2 ) hero . moveRight ( 3 ) if pathFree ==…" at bounding box center [396, 175] width 176 height 177
type textarea "pathFree = hero.canMoveUp()"
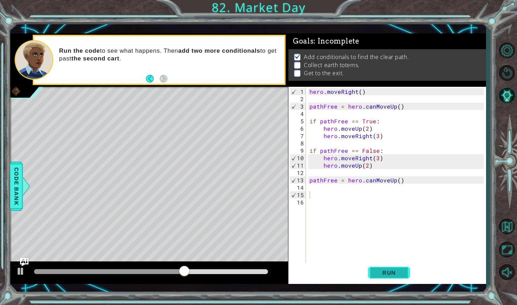
click at [396, 269] on button "Run" at bounding box center [389, 273] width 42 height 20
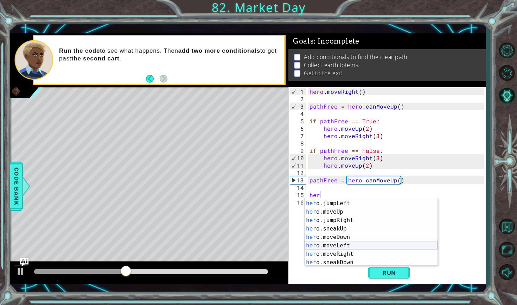
scroll to position [24, 0]
click at [339, 253] on div "her o.jumpDown press enter her o.jumpLeft press enter her o.moveUp press enter …" at bounding box center [370, 233] width 133 height 84
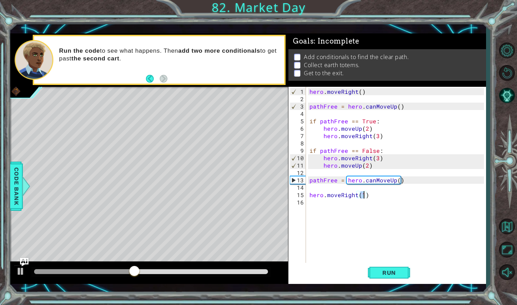
type textarea "hero.moveRight(2)"
click at [316, 204] on div "hero . moveRight ( ) pathFree = hero . canMoveUp ( ) if pathFree == True : hero…" at bounding box center [397, 184] width 179 height 192
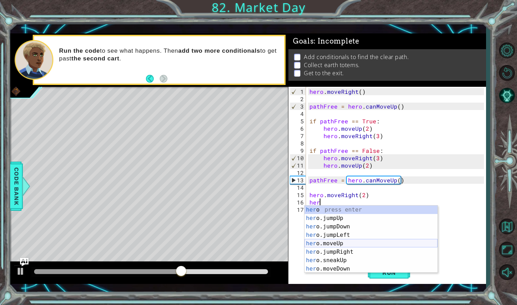
click at [333, 246] on div "her o press enter her o.jumpUp press enter her o.jumpDown press enter her o.jum…" at bounding box center [370, 248] width 133 height 84
type textarea "hero.moveUp(1)"
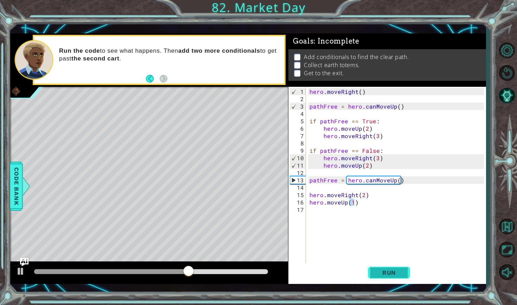
click at [377, 273] on span "Run" at bounding box center [389, 272] width 28 height 7
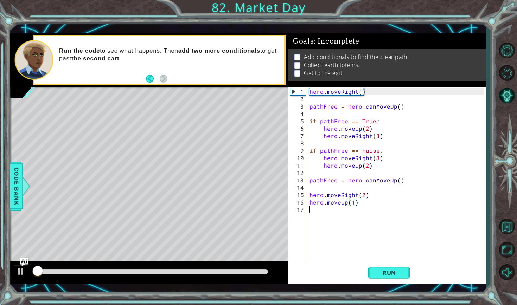
click at [330, 214] on div "hero . moveRight ( ) pathFree = hero . canMoveUp ( ) if pathFree == True : hero…" at bounding box center [397, 184] width 179 height 192
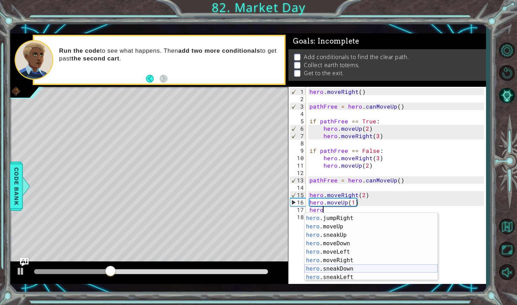
scroll to position [33, 0]
click at [347, 262] on div "hero .jumpLeft press enter hero .jumpRight press enter hero .moveUp press enter…" at bounding box center [370, 248] width 133 height 84
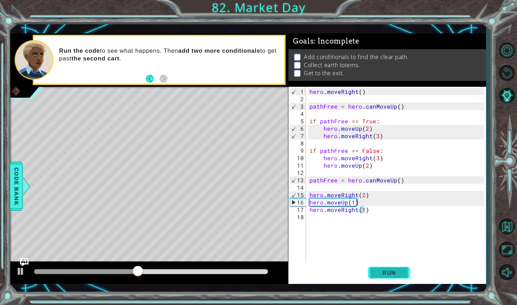
click at [379, 273] on span "Run" at bounding box center [389, 272] width 28 height 7
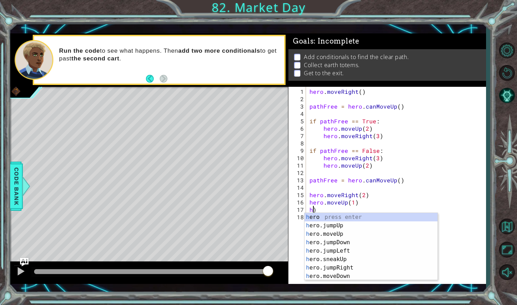
scroll to position [0, 0]
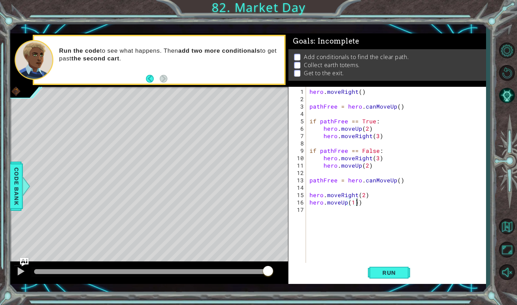
click at [370, 202] on div "hero . moveRight ( ) pathFree = hero . canMoveUp ( ) if pathFree == True : hero…" at bounding box center [397, 184] width 179 height 192
type textarea "hero.moveUp"
click at [509, 69] on button "Restart Level" at bounding box center [506, 73] width 20 height 20
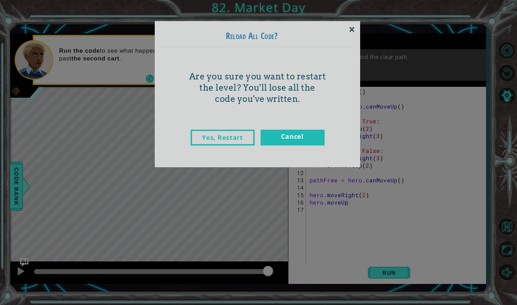
click at [247, 139] on link "Yes, Restart" at bounding box center [223, 138] width 64 height 16
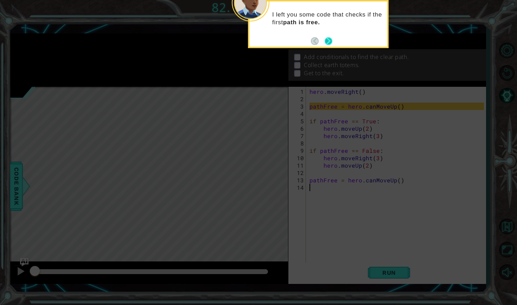
click at [326, 42] on button "Next" at bounding box center [328, 41] width 8 height 8
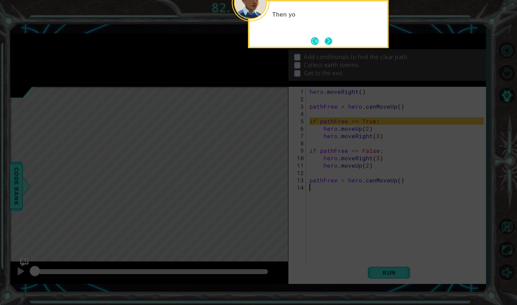
click at [326, 42] on button "Next" at bounding box center [328, 40] width 13 height 13
click at [326, 42] on button "Next" at bounding box center [328, 41] width 11 height 11
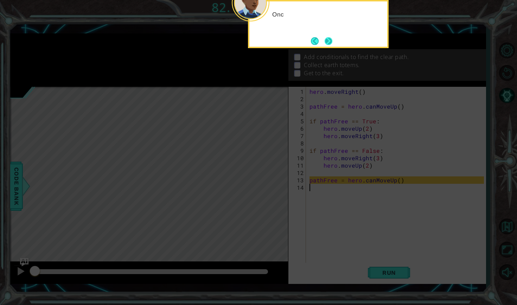
click at [326, 42] on button "Next" at bounding box center [328, 41] width 12 height 12
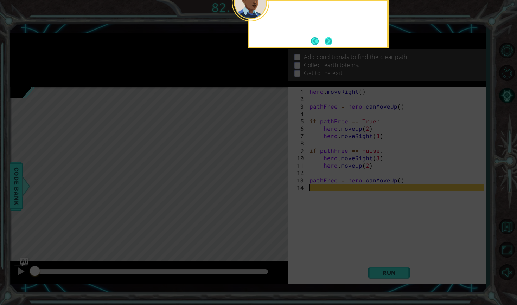
click at [326, 42] on button "Next" at bounding box center [328, 41] width 12 height 12
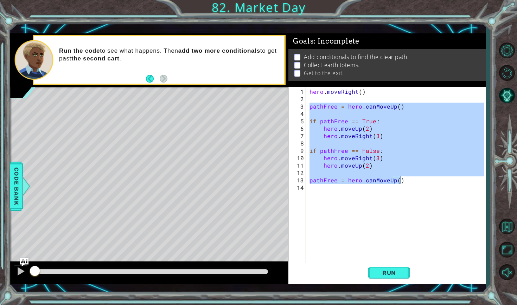
drag, startPoint x: 310, startPoint y: 107, endPoint x: 424, endPoint y: 177, distance: 134.5
click at [424, 177] on div "hero . moveRight ( ) pathFree = hero . canMoveUp ( ) if pathFree == True : hero…" at bounding box center [397, 184] width 179 height 192
type textarea "pathFree = hero.canMoveUp()"
click at [314, 189] on div "hero . moveRight ( ) pathFree = hero . canMoveUp ( ) if pathFree == True : hero…" at bounding box center [397, 184] width 179 height 192
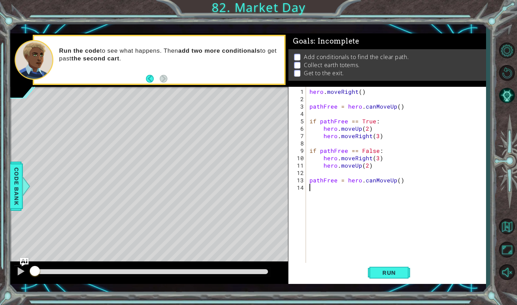
drag, startPoint x: 314, startPoint y: 189, endPoint x: 273, endPoint y: 59, distance: 136.4
click at [273, 74] on div "1 ההההההההההההההההההההההההההההההההההההההההההההההההההההההההההההההההההההההההההההה…" at bounding box center [247, 158] width 475 height 251
type textarea "hero.moveRight()"
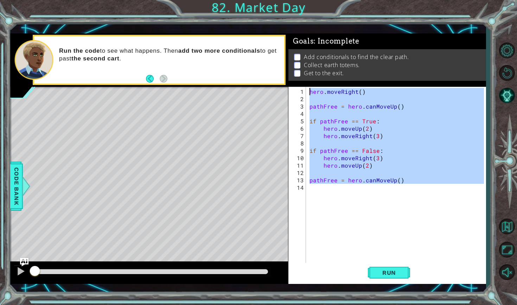
click at [310, 189] on div "hero . moveRight ( ) pathFree = hero . canMoveUp ( ) if pathFree == True : hero…" at bounding box center [397, 184] width 179 height 192
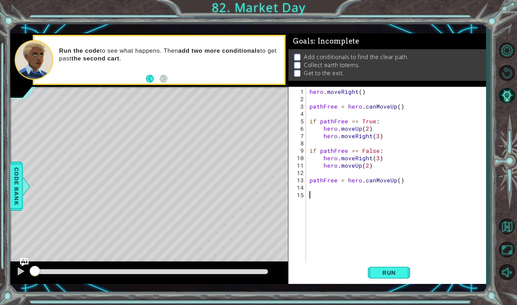
paste textarea "pathFree = hero.canMoveUp()"
type textarea "pathFree = hero.canMoveUp()"
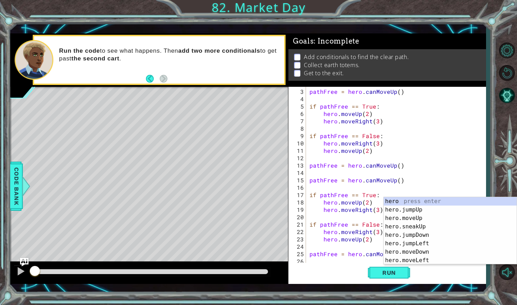
scroll to position [15, 0]
click at [387, 277] on button "Run" at bounding box center [389, 273] width 42 height 20
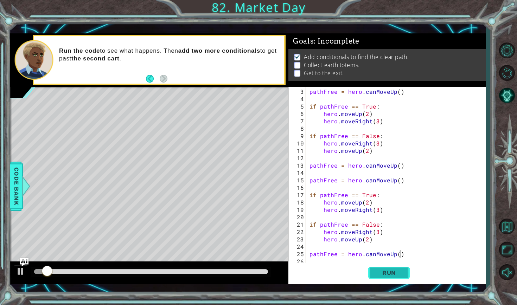
click at [387, 277] on button "Run" at bounding box center [389, 273] width 42 height 20
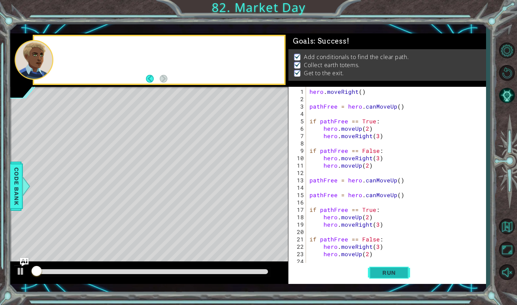
scroll to position [0, 0]
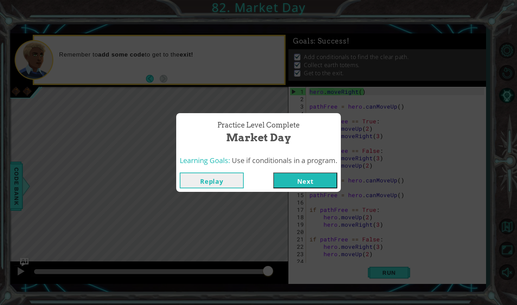
click at [307, 178] on button "Next" at bounding box center [305, 181] width 64 height 16
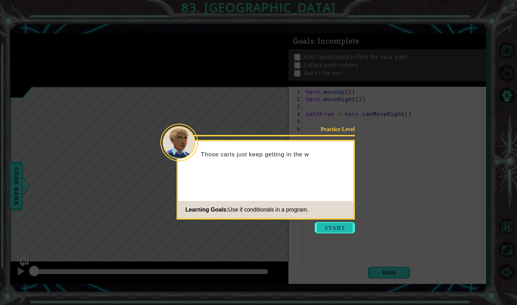
click at [339, 225] on button "Start" at bounding box center [335, 227] width 40 height 11
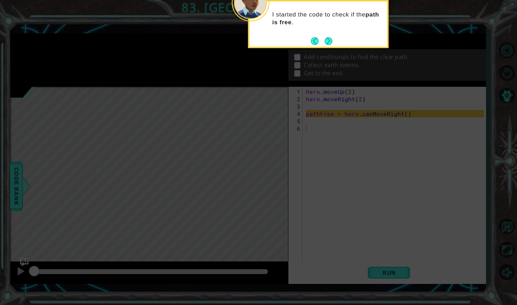
click at [329, 45] on footer at bounding box center [321, 41] width 21 height 11
click at [327, 36] on footer at bounding box center [321, 41] width 21 height 11
click at [327, 36] on button "Next" at bounding box center [328, 41] width 12 height 12
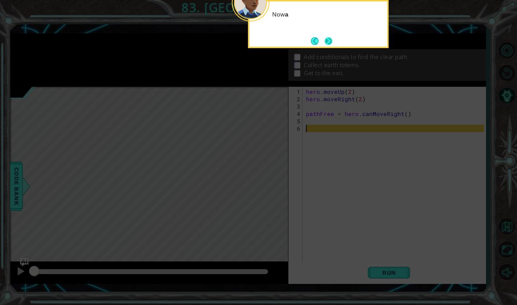
click at [328, 40] on button "Next" at bounding box center [328, 41] width 13 height 13
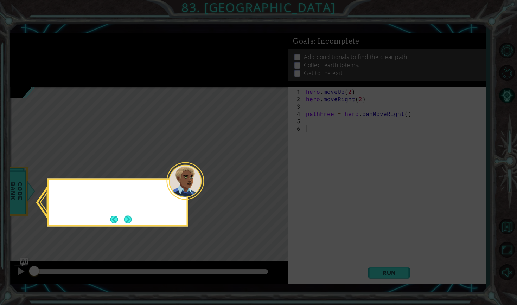
click at [328, 40] on icon at bounding box center [258, 152] width 517 height 305
click at [126, 222] on button "Next" at bounding box center [127, 219] width 9 height 9
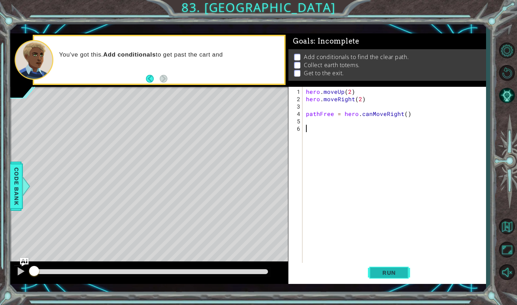
click at [371, 269] on button "Run" at bounding box center [389, 273] width 42 height 20
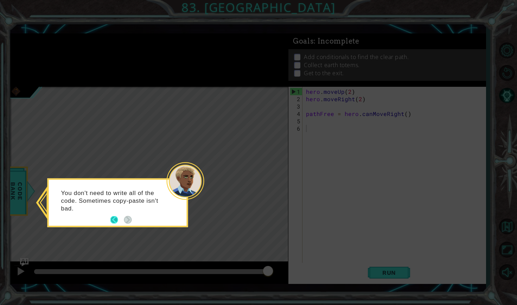
click at [114, 217] on button "Back" at bounding box center [117, 220] width 14 height 8
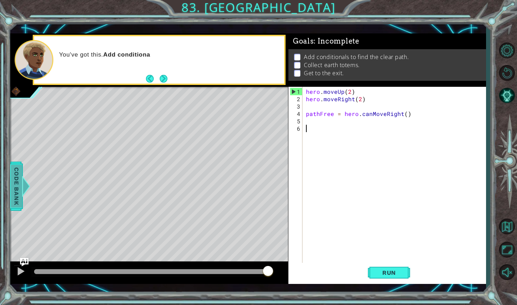
click at [16, 175] on span "Code Bank" at bounding box center [16, 186] width 11 height 43
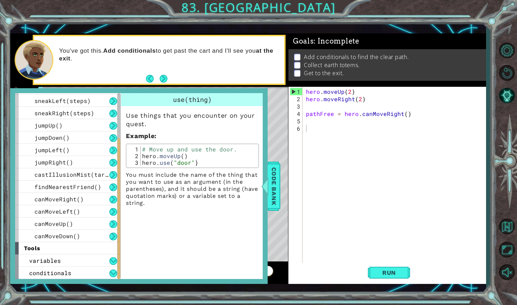
scroll to position [109, 0]
click at [67, 270] on span "conditionals" at bounding box center [50, 272] width 42 height 7
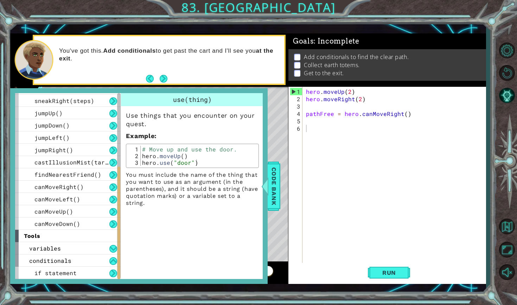
scroll to position [122, 0]
click at [46, 260] on span "conditionals" at bounding box center [50, 260] width 42 height 7
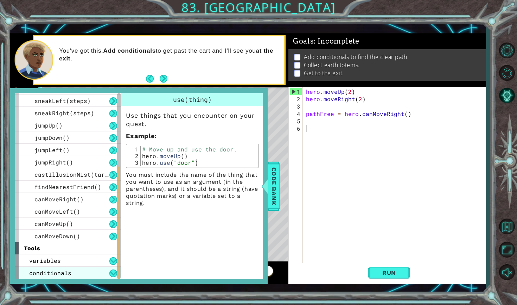
scroll to position [109, 0]
click at [51, 273] on span "conditionals" at bounding box center [50, 272] width 42 height 7
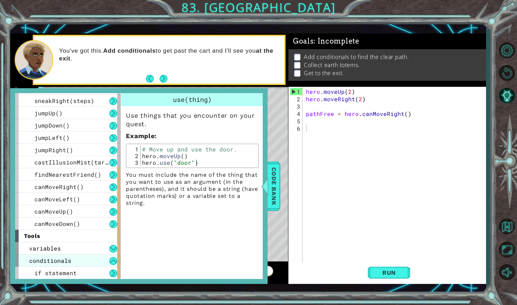
scroll to position [122, 0]
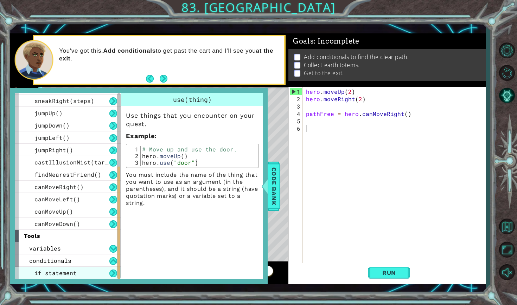
click at [60, 271] on span "if statement" at bounding box center [55, 272] width 42 height 7
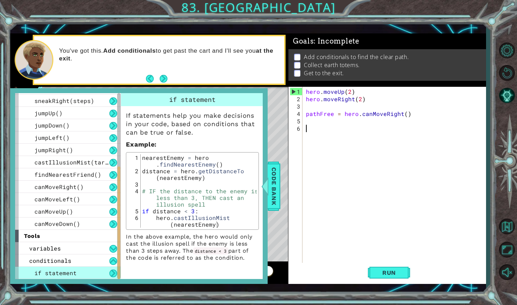
click at [323, 132] on div "hero . moveUp ( 2 ) hero . moveRight ( 2 ) pathFree = hero . canMoveRight ( )" at bounding box center [395, 184] width 183 height 192
click at [271, 174] on span "Code Bank" at bounding box center [273, 186] width 11 height 43
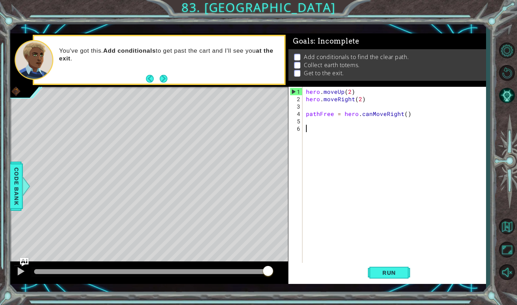
click at [317, 127] on div "hero . moveUp ( 2 ) hero . moveRight ( 2 ) pathFree = hero . canMoveRight ( )" at bounding box center [395, 184] width 183 height 192
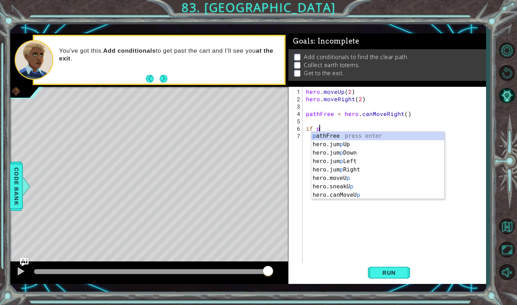
type textarea "if pathFree"
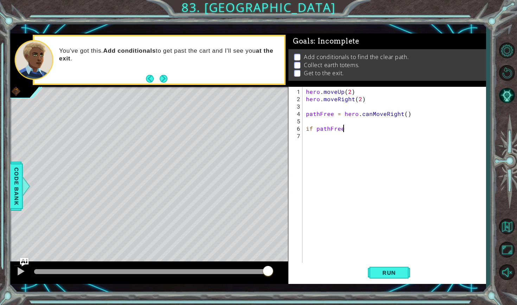
scroll to position [0, 0]
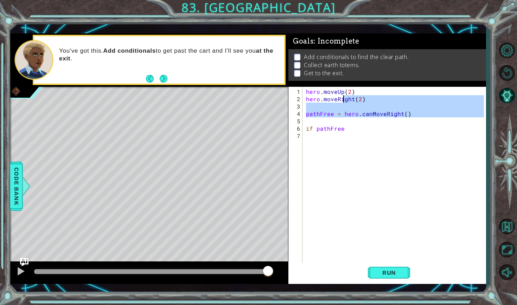
type textarea "hero.moveUp(2) hero.moveRight(2)"
click at [350, 131] on div "hero . moveUp ( 2 ) hero . moveRight ( 2 ) pathFree = hero . canMoveRight ( ) i…" at bounding box center [395, 184] width 183 height 192
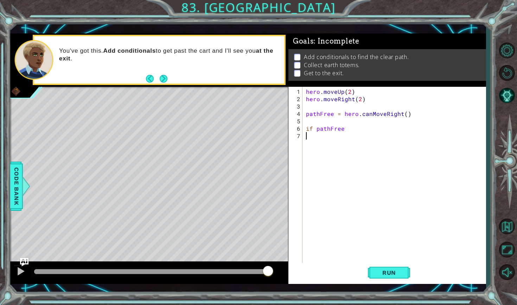
click at [349, 130] on div "hero . moveUp ( 2 ) hero . moveRight ( 2 ) pathFree = hero . canMoveRight ( ) i…" at bounding box center [395, 184] width 183 height 192
click at [369, 273] on button "Run" at bounding box center [389, 273] width 42 height 20
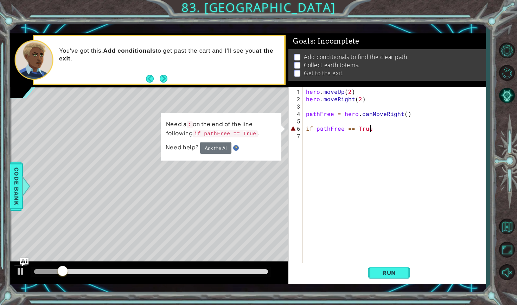
scroll to position [0, 4]
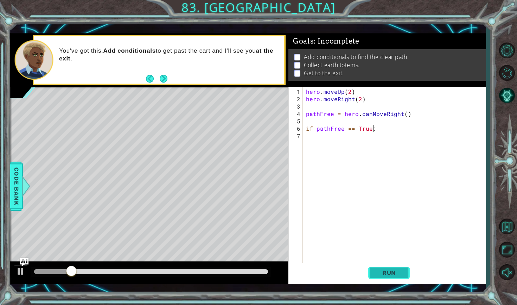
type textarea "if pathFree == True:"
click at [393, 275] on span "Run" at bounding box center [389, 272] width 28 height 7
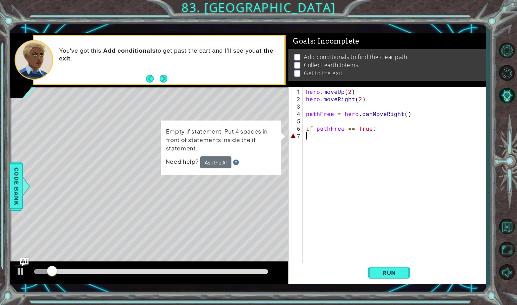
click at [329, 136] on div "hero . moveUp ( 2 ) hero . moveRight ( 2 ) pathFree = hero . canMoveRight ( ) i…" at bounding box center [395, 184] width 183 height 192
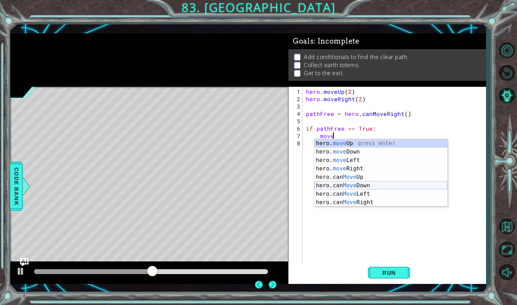
scroll to position [0, 0]
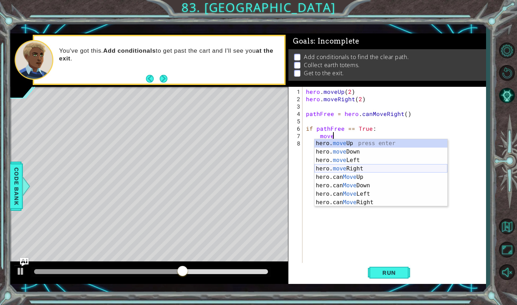
click at [343, 168] on div "hero. move Up press enter hero. move Down press enter hero. move Left press ent…" at bounding box center [380, 181] width 133 height 84
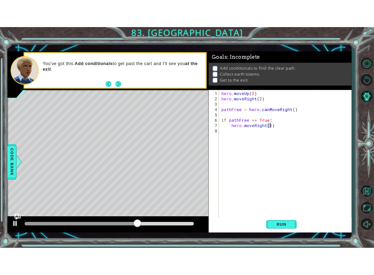
scroll to position [0, 4]
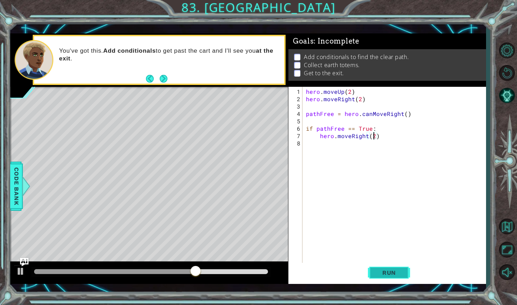
type textarea "hero.moveRight(2)"
click at [388, 271] on span "Run" at bounding box center [389, 272] width 28 height 7
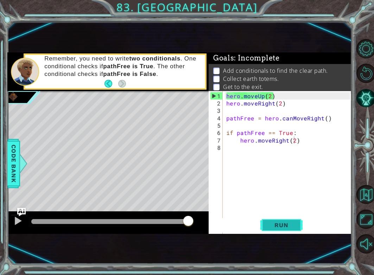
click at [284, 226] on span "Run" at bounding box center [281, 224] width 28 height 7
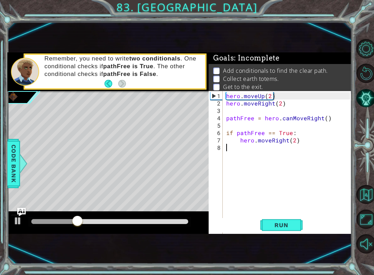
click at [286, 151] on div "hero . moveUp ( 2 ) hero . moveRight ( 2 ) pathFree = hero . canMoveRight ( ) i…" at bounding box center [289, 188] width 129 height 192
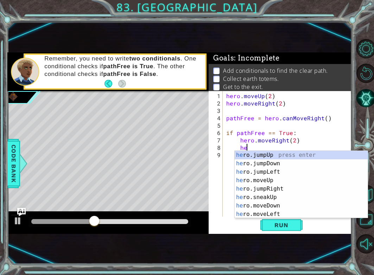
scroll to position [0, 1]
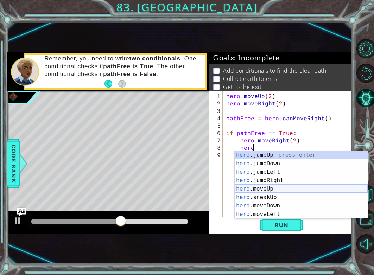
click at [273, 188] on div "hero .jumpUp press enter hero .jumpDown press enter hero .jumpLeft press enter …" at bounding box center [300, 193] width 133 height 84
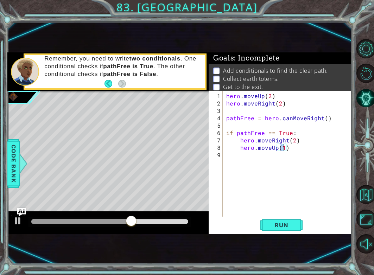
scroll to position [0, 4]
type textarea "hero.moveUp(2)"
click at [268, 221] on button "Run" at bounding box center [281, 225] width 42 height 14
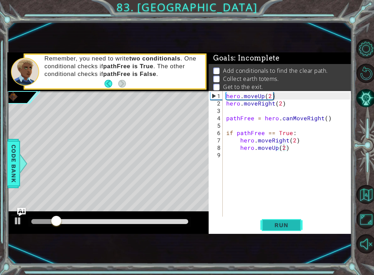
click at [289, 225] on span "Run" at bounding box center [281, 224] width 28 height 7
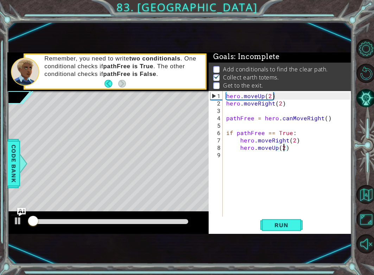
scroll to position [2, 0]
click at [267, 158] on div "hero . moveUp ( 2 ) hero . moveRight ( 2 ) pathFree = hero . canMoveRight ( ) i…" at bounding box center [289, 162] width 129 height 140
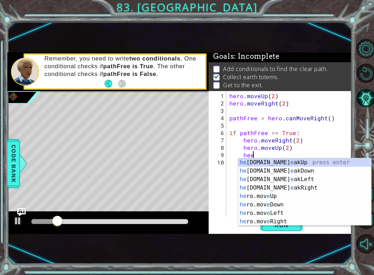
scroll to position [0, 1]
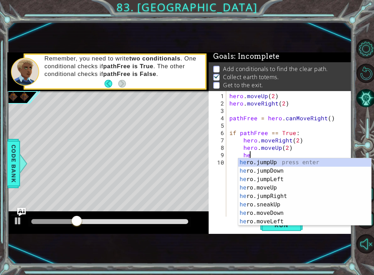
click at [287, 147] on div "hero . moveUp ( 2 ) hero . moveRight ( 2 ) pathFree = hero . canMoveRight ( ) i…" at bounding box center [291, 162] width 126 height 140
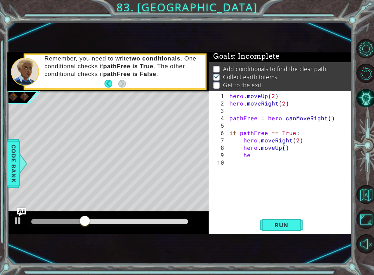
scroll to position [0, 4]
click at [258, 155] on div "hero . moveUp ( 2 ) hero . moveRight ( 2 ) pathFree = hero . canMoveRight ( ) i…" at bounding box center [291, 162] width 126 height 140
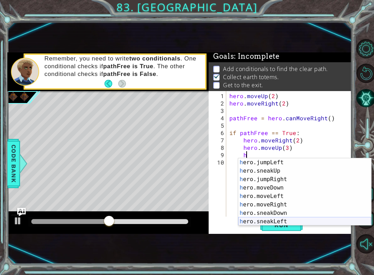
scroll to position [25, 0]
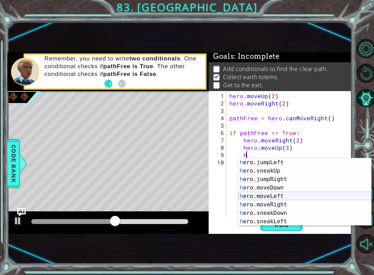
click at [268, 200] on div "h ero.jumpLeft press enter h ero.sneakUp press enter h ero.jumpRight press ente…" at bounding box center [304, 200] width 133 height 84
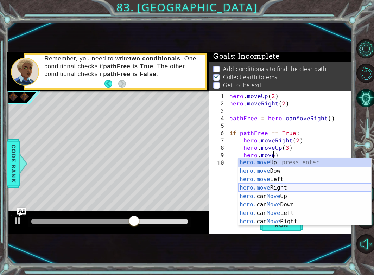
click at [292, 188] on div "hero.move Up press enter hero.move Down press enter hero.move Left press enter …" at bounding box center [304, 200] width 133 height 84
type textarea "hero.moveRight(1)"
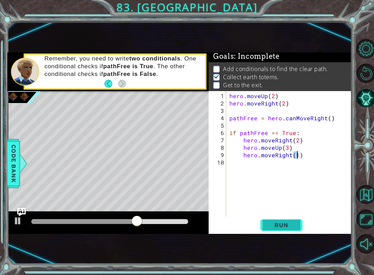
click at [289, 224] on span "Run" at bounding box center [281, 224] width 28 height 7
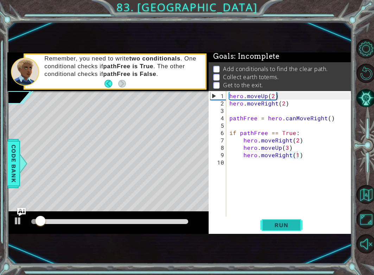
click at [290, 222] on span "Run" at bounding box center [281, 224] width 28 height 7
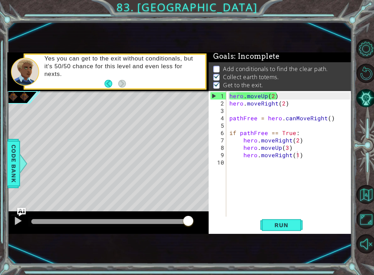
click at [295, 76] on li "Collect earth totems." at bounding box center [280, 77] width 135 height 8
click at [306, 77] on li "Collect earth totems." at bounding box center [280, 77] width 135 height 8
click at [261, 172] on div "hero . moveUp ( 2 ) hero . moveRight ( 2 ) pathFree = hero . canMoveRight ( ) i…" at bounding box center [291, 162] width 126 height 140
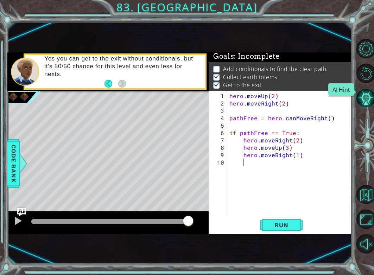
click at [367, 94] on button "AI Hint" at bounding box center [365, 98] width 19 height 19
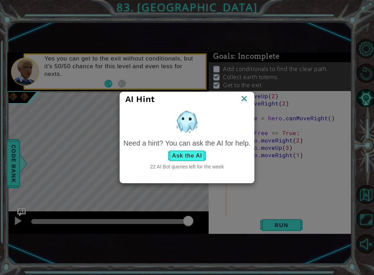
click at [185, 153] on button "Ask the AI" at bounding box center [186, 155] width 39 height 11
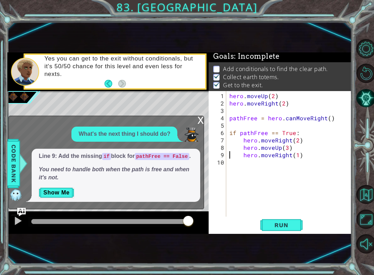
click at [229, 152] on div "hero . moveUp ( 2 ) hero . moveRight ( 2 ) pathFree = hero . canMoveRight ( ) i…" at bounding box center [291, 162] width 126 height 140
click at [265, 154] on div "hero . moveUp ( 2 ) hero . moveRight ( 2 ) pathFree = hero . canMoveRight ( ) i…" at bounding box center [291, 162] width 126 height 140
click at [283, 156] on div "hero . moveUp ( 2 ) hero . moveRight ( 2 ) pathFree = hero . canMoveRight ( ) i…" at bounding box center [291, 162] width 126 height 140
click at [280, 155] on div "hero . moveUp ( 2 ) hero . moveRight ( 2 ) pathFree = hero . canMoveRight ( ) i…" at bounding box center [291, 162] width 126 height 140
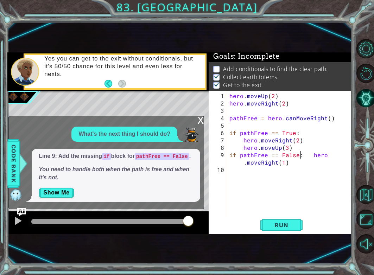
scroll to position [0, 4]
click at [292, 225] on span "Run" at bounding box center [281, 224] width 28 height 7
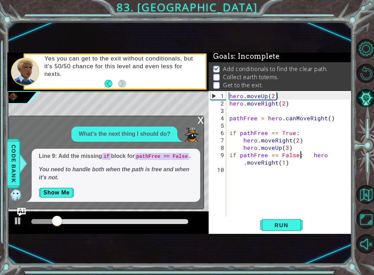
click at [200, 119] on div "x" at bounding box center [200, 119] width 6 height 7
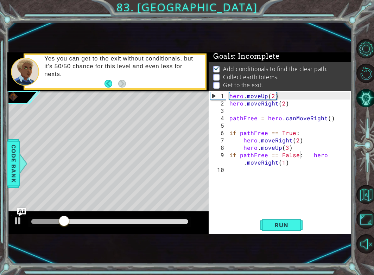
click at [287, 233] on div "if pathFree == False: hero.moveRight(1) 1 2 3 4 5 6 7 8 9 10 hero . moveUp ( 2 …" at bounding box center [279, 162] width 143 height 143
click at [281, 223] on span "Run" at bounding box center [281, 224] width 28 height 7
click at [309, 153] on div "hero . moveUp ( 2 ) hero . moveRight ( 2 ) pathFree = hero . canMoveRight ( ) i…" at bounding box center [291, 162] width 126 height 140
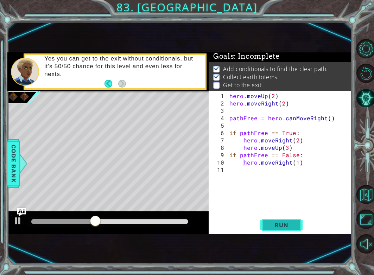
click at [281, 229] on span "Run" at bounding box center [281, 224] width 28 height 7
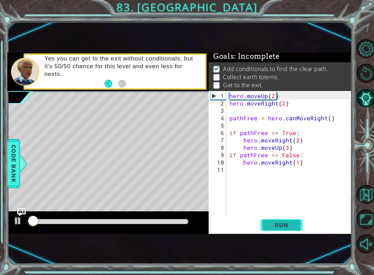
click at [279, 225] on span "Run" at bounding box center [281, 224] width 28 height 7
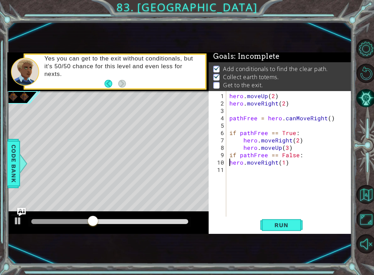
scroll to position [0, 3]
click at [274, 223] on span "Run" at bounding box center [281, 224] width 28 height 7
type textarea "hero.moveRight(1)"
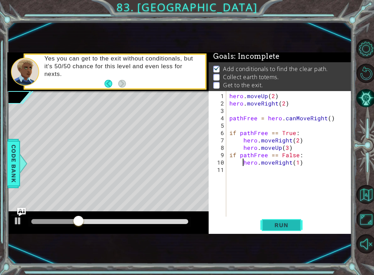
click at [290, 225] on span "Run" at bounding box center [281, 224] width 28 height 7
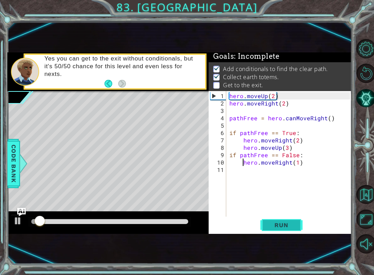
click at [272, 224] on span "Run" at bounding box center [281, 224] width 28 height 7
click at [272, 221] on span "Run" at bounding box center [281, 224] width 28 height 7
click at [279, 171] on div "hero . moveUp ( 2 ) hero . moveRight ( 2 ) pathFree = hero . canMoveRight ( ) i…" at bounding box center [291, 162] width 126 height 140
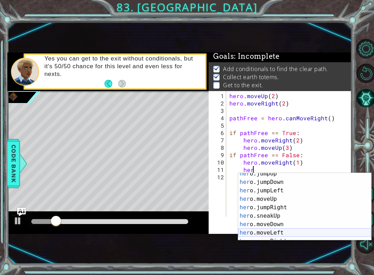
scroll to position [28, 0]
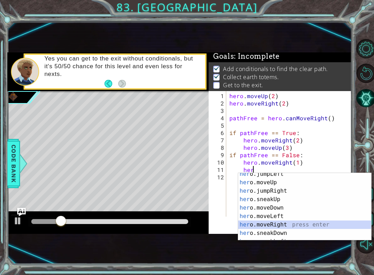
click at [284, 222] on div "her o.jumpLeft press enter her o.moveUp press enter her o.jumpRight press enter…" at bounding box center [304, 212] width 133 height 84
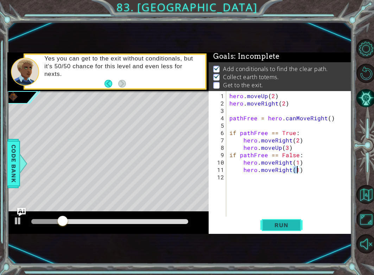
click at [287, 221] on button "Run" at bounding box center [281, 225] width 42 height 14
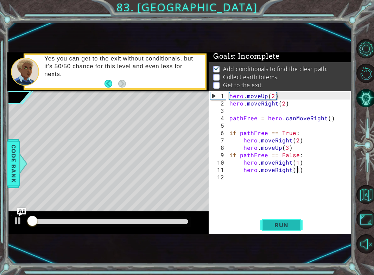
click at [287, 221] on button "Run" at bounding box center [281, 225] width 42 height 14
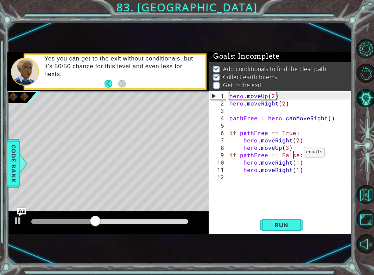
click at [295, 155] on div "hero . moveUp ( 2 ) hero . moveRight ( 2 ) pathFree = hero . canMoveRight ( ) i…" at bounding box center [291, 162] width 126 height 140
click at [296, 155] on div "hero . moveUp ( 2 ) hero . moveRight ( 2 ) pathFree = hero . canMoveRight ( ) i…" at bounding box center [291, 162] width 126 height 140
click at [294, 155] on div "hero . moveUp ( 2 ) hero . moveRight ( 2 ) pathFree = hero . canMoveRight ( ) i…" at bounding box center [291, 162] width 126 height 140
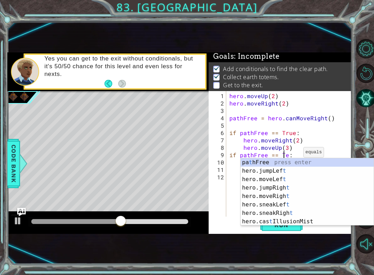
scroll to position [0, 0]
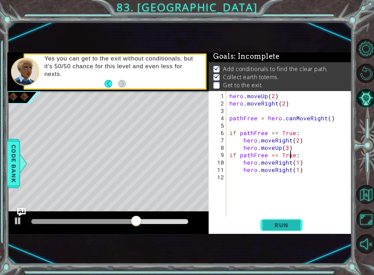
type textarea "if pathFree == True:"
click at [292, 222] on span "Run" at bounding box center [281, 224] width 28 height 7
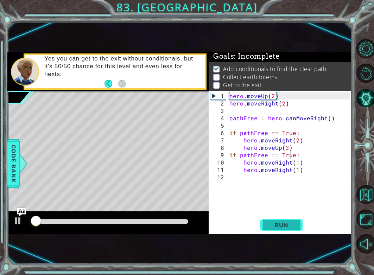
click at [294, 224] on span "Run" at bounding box center [281, 224] width 28 height 7
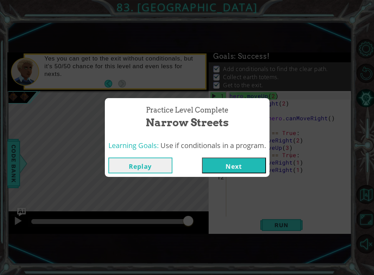
click at [242, 163] on button "Next" at bounding box center [234, 165] width 64 height 16
